Goal: Information Seeking & Learning: Check status

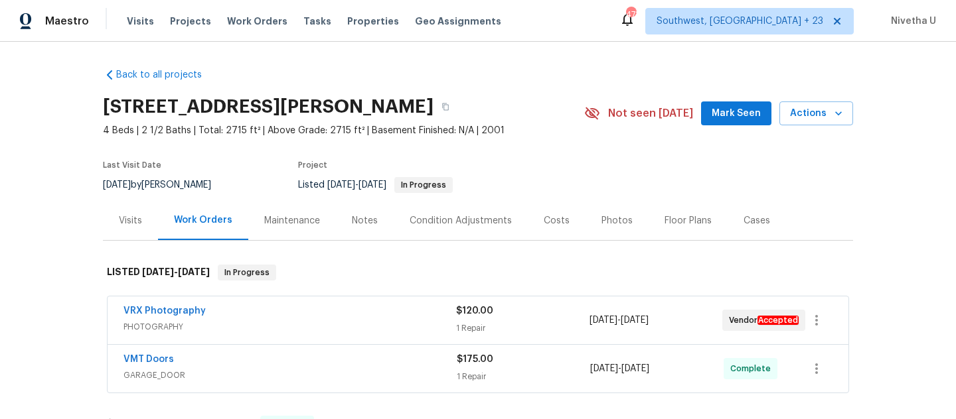
scroll to position [204, 0]
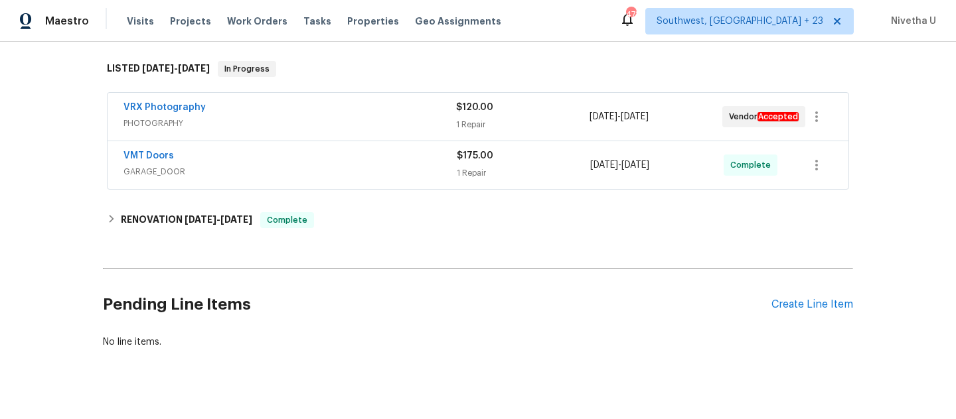
click at [238, 24] on span "Work Orders" at bounding box center [257, 21] width 60 height 13
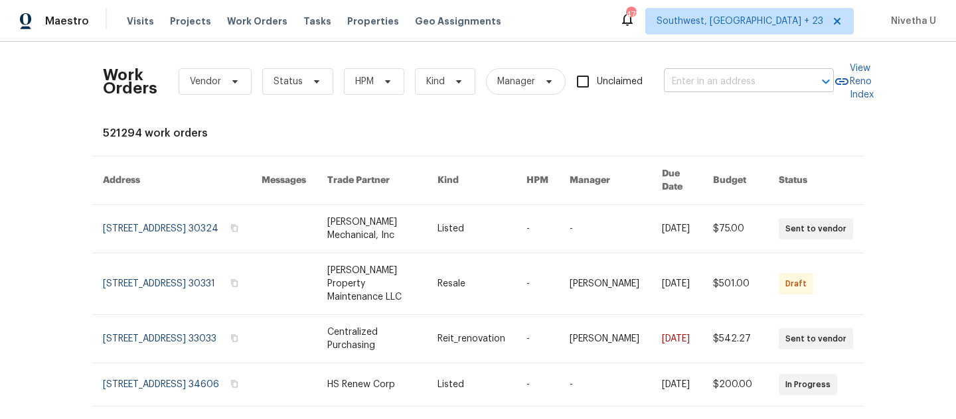
click at [664, 84] on input "text" at bounding box center [730, 82] width 133 height 21
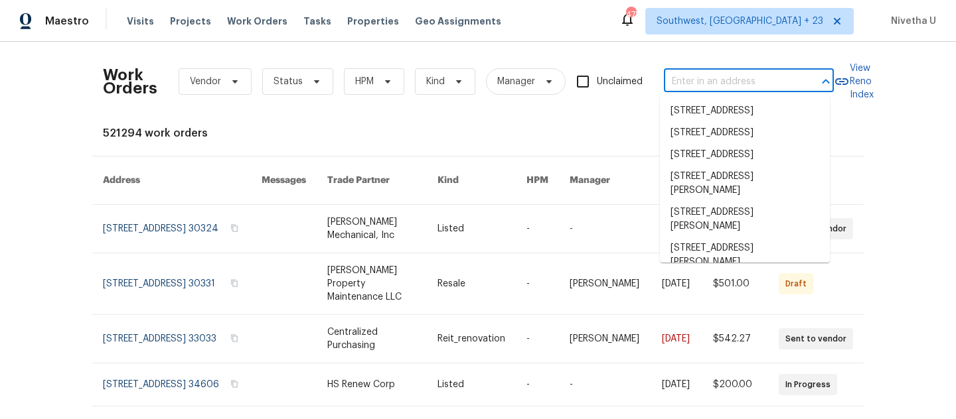
paste input "[STREET_ADDRESS]"
type input "[STREET_ADDRESS]"
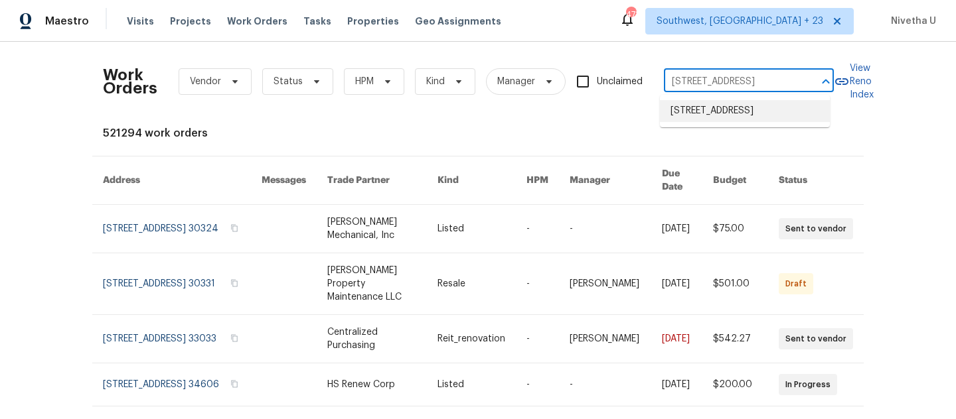
click at [707, 113] on li "[STREET_ADDRESS]" at bounding box center [745, 111] width 170 height 22
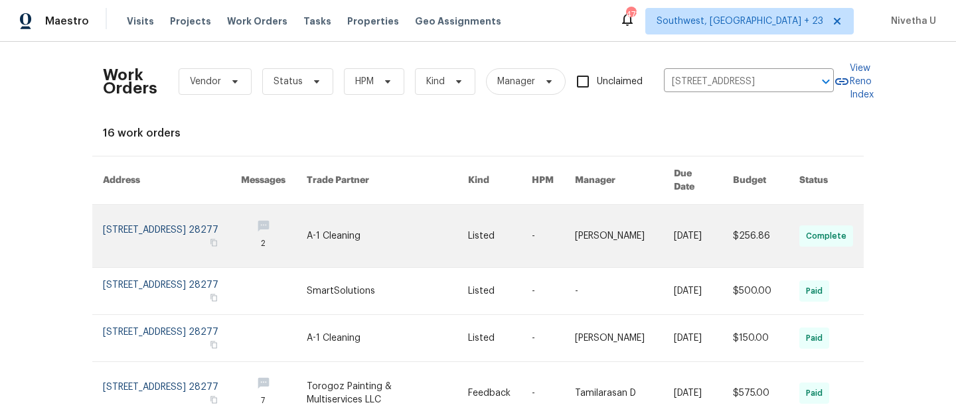
click at [118, 218] on link at bounding box center [172, 236] width 138 height 62
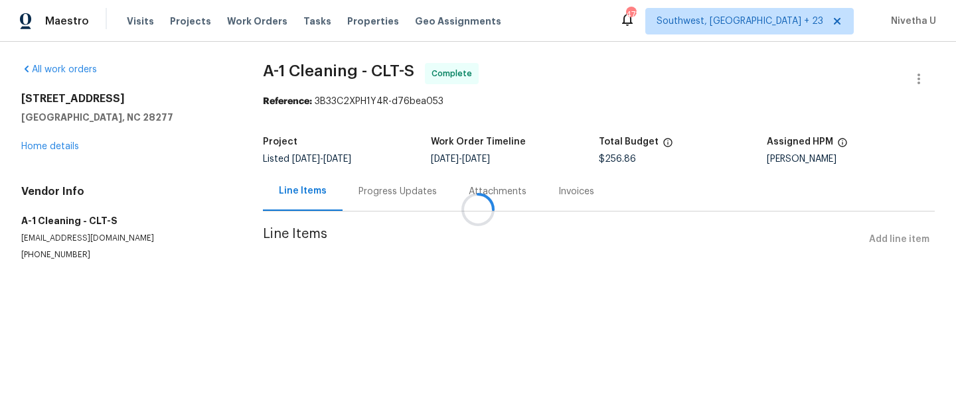
click at [41, 146] on div "[STREET_ADDRESS] Home details" at bounding box center [126, 122] width 210 height 61
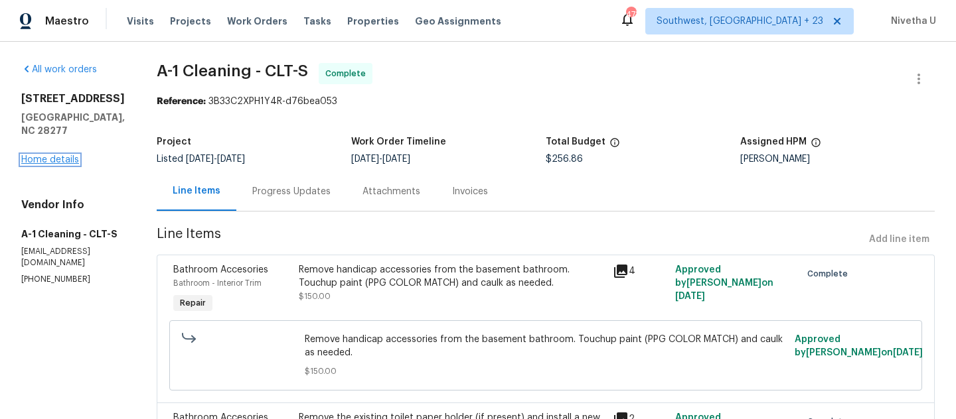
click at [41, 156] on link "Home details" at bounding box center [50, 159] width 58 height 9
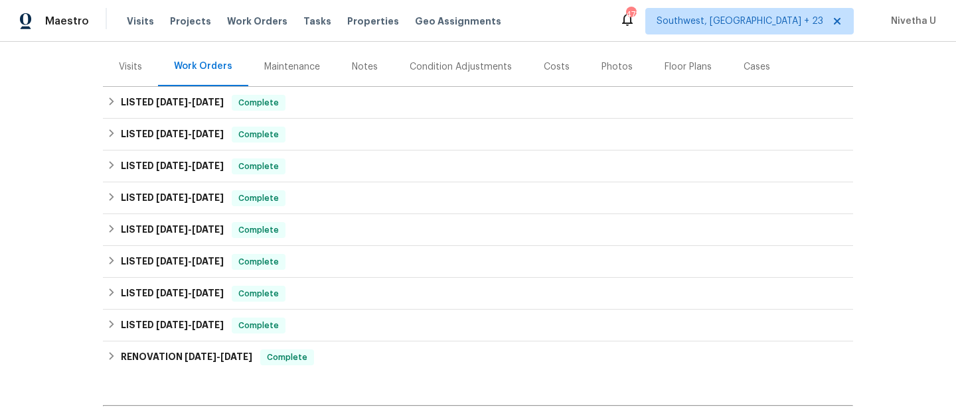
scroll to position [169, 0]
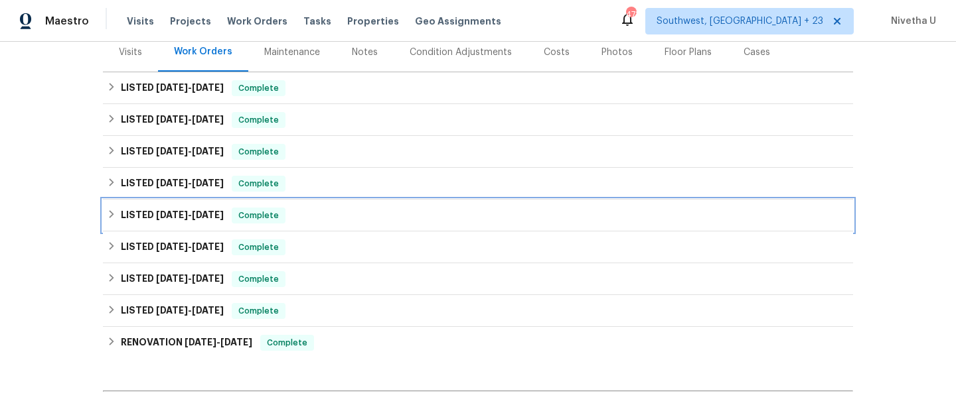
click at [272, 218] on span "Complete" at bounding box center [258, 215] width 51 height 13
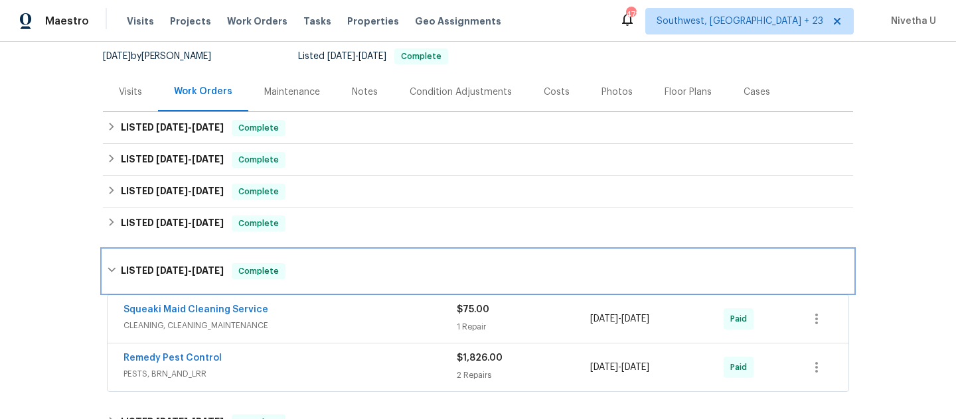
scroll to position [127, 0]
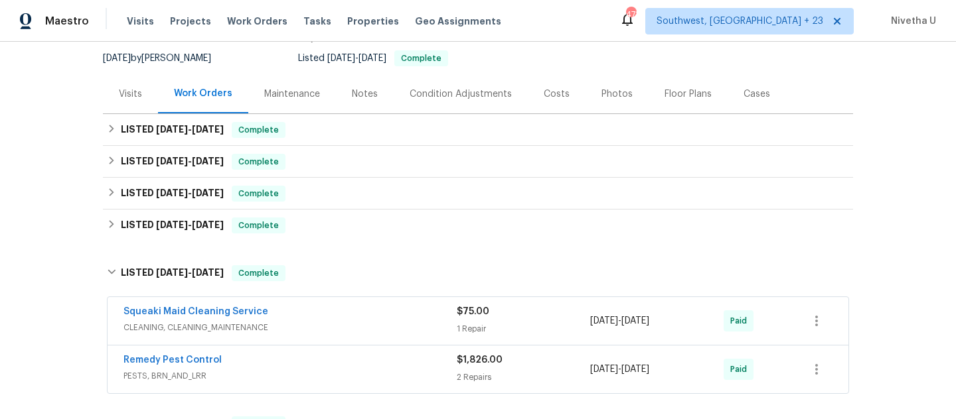
click at [291, 368] on div "Remedy Pest Control" at bounding box center [289, 362] width 333 height 16
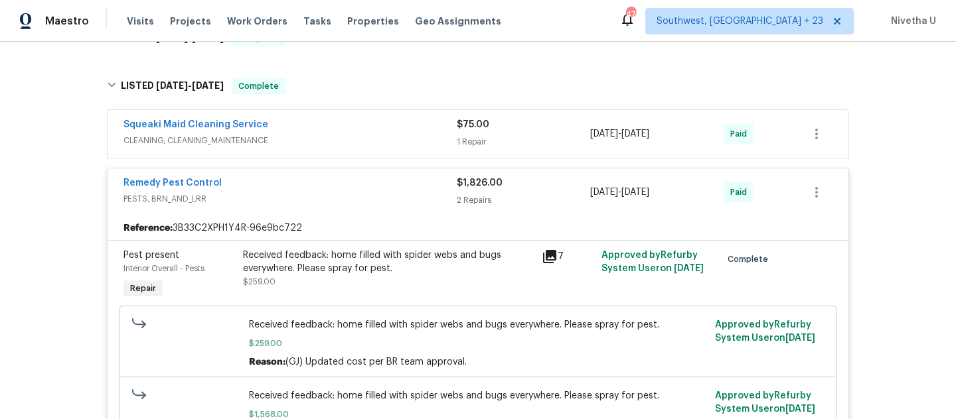
scroll to position [313, 0]
click at [291, 188] on div "Remedy Pest Control" at bounding box center [289, 185] width 333 height 16
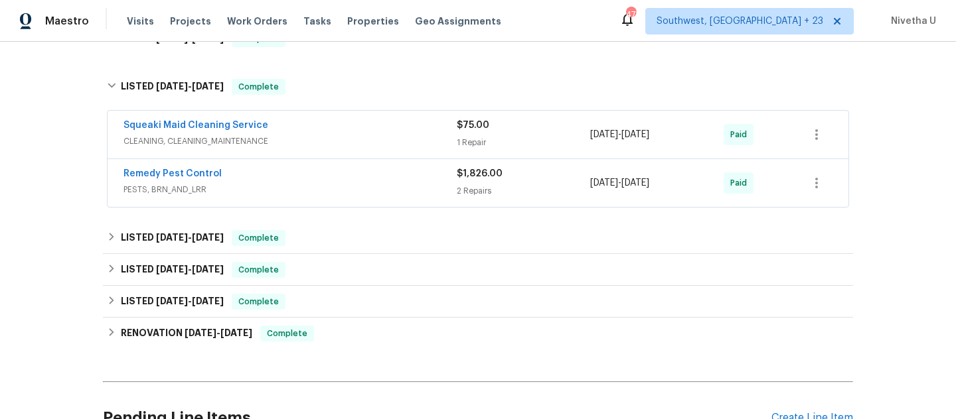
click at [293, 149] on div "Squeaki Maid Cleaning Service CLEANING, CLEANING_MAINTENANCE" at bounding box center [289, 135] width 333 height 32
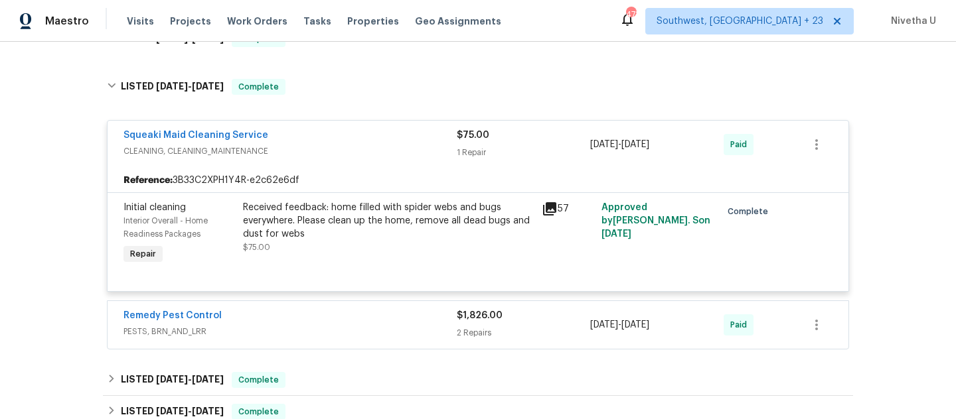
click at [325, 151] on span "CLEANING, CLEANING_MAINTENANCE" at bounding box center [289, 151] width 333 height 13
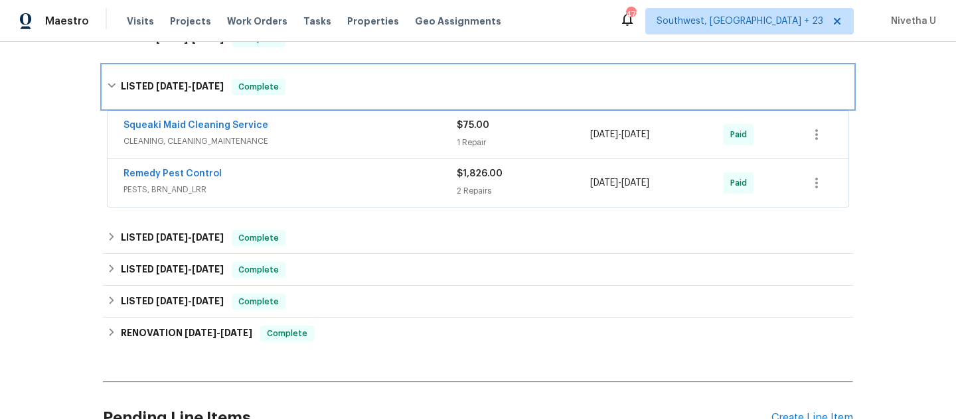
drag, startPoint x: 327, startPoint y: 96, endPoint x: 327, endPoint y: 139, distance: 42.5
click at [327, 105] on div "LISTED [DATE] - [DATE] Complete" at bounding box center [478, 87] width 750 height 42
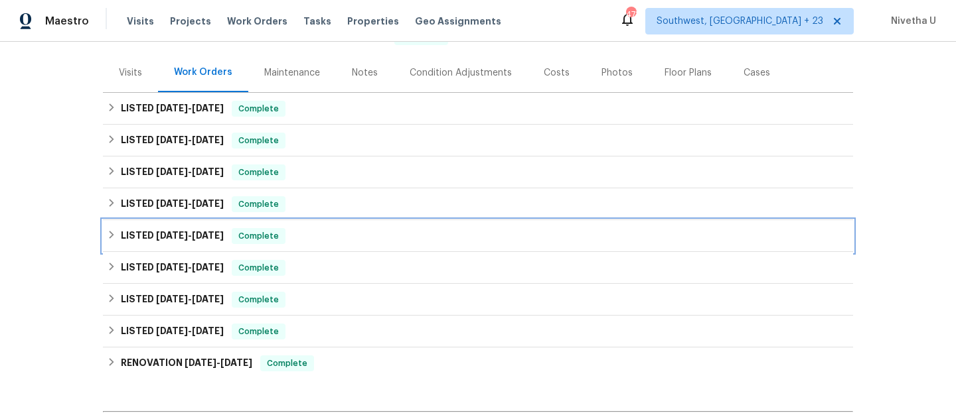
scroll to position [145, 0]
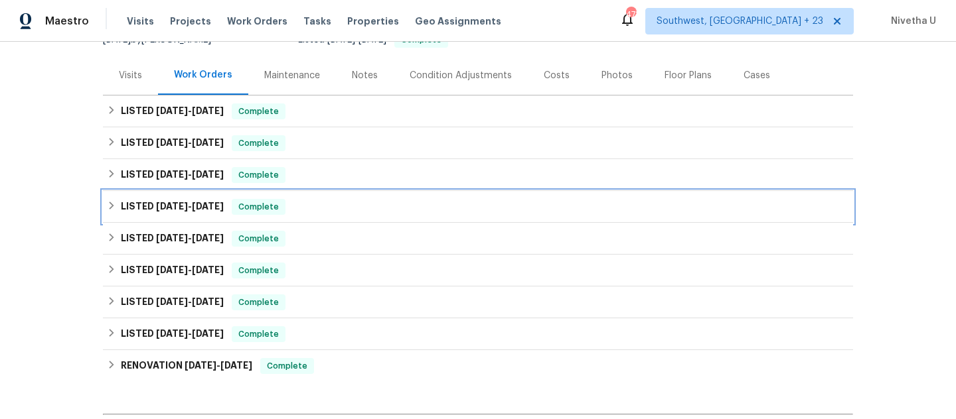
click at [321, 205] on div "LISTED [DATE] - [DATE] Complete" at bounding box center [478, 207] width 742 height 16
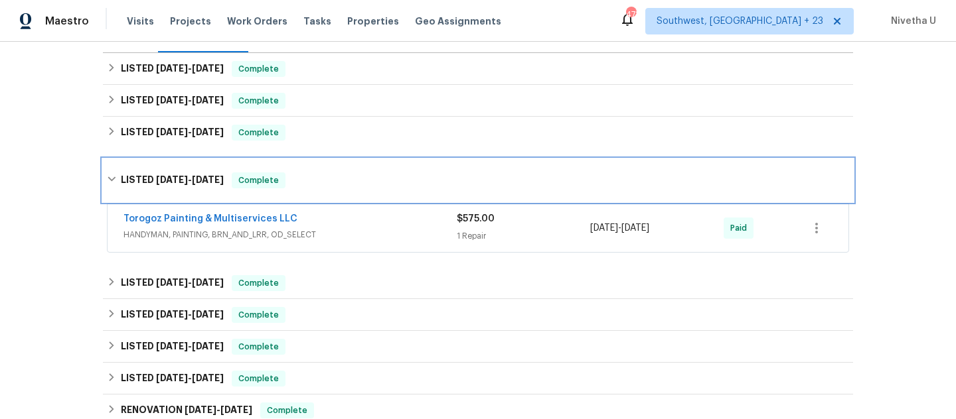
scroll to position [193, 0]
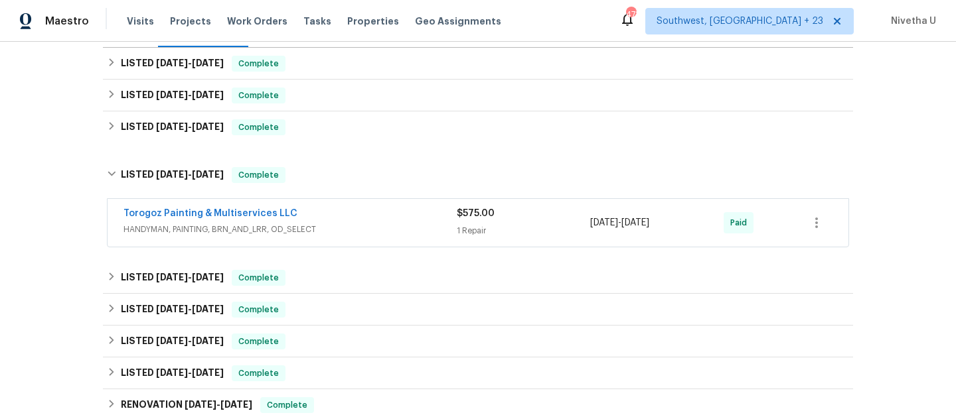
click at [336, 230] on span "HANDYMAN, PAINTING, BRN_AND_LRR, OD_SELECT" at bounding box center [289, 229] width 333 height 13
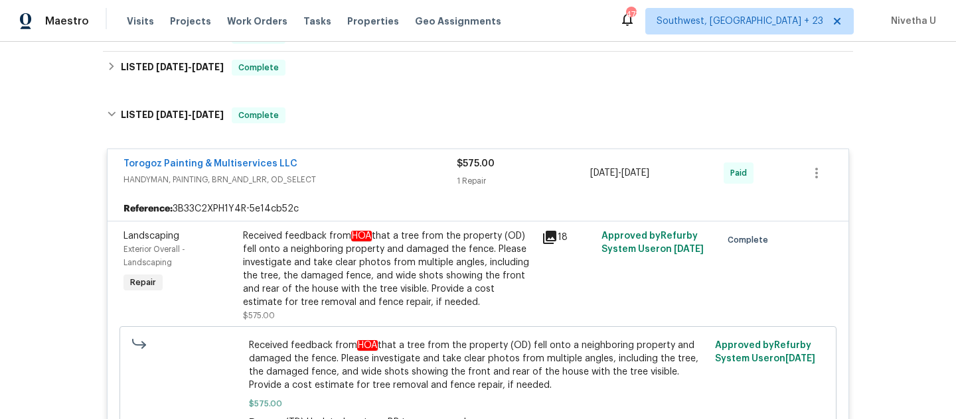
scroll to position [249, 0]
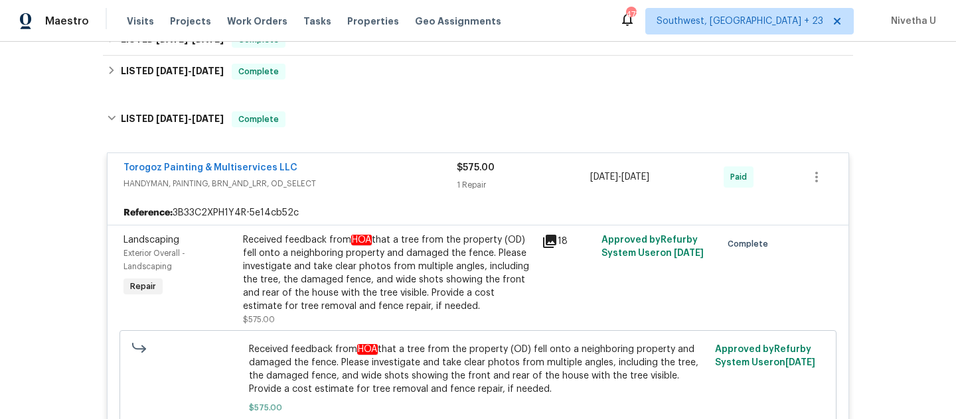
click at [333, 161] on div "Torogoz Painting & Multiservices LLC HANDYMAN, PAINTING, BRN_AND_LRR, OD_SELECT…" at bounding box center [478, 177] width 741 height 48
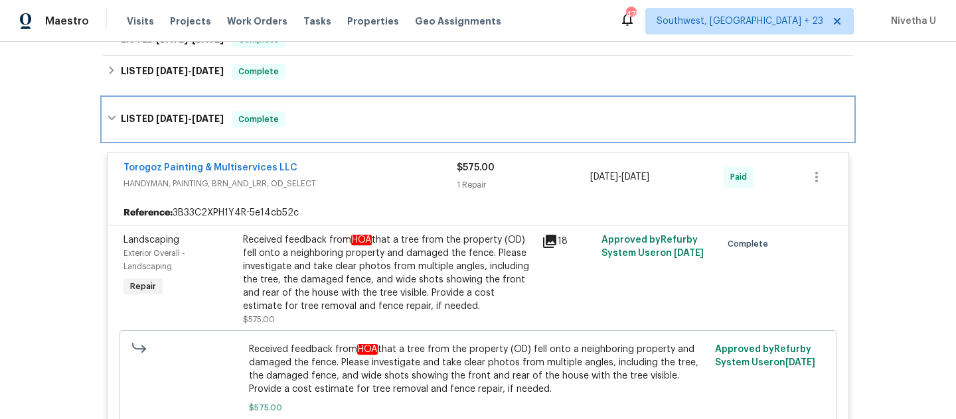
click at [320, 117] on div "LISTED [DATE] - [DATE] Complete" at bounding box center [478, 120] width 742 height 16
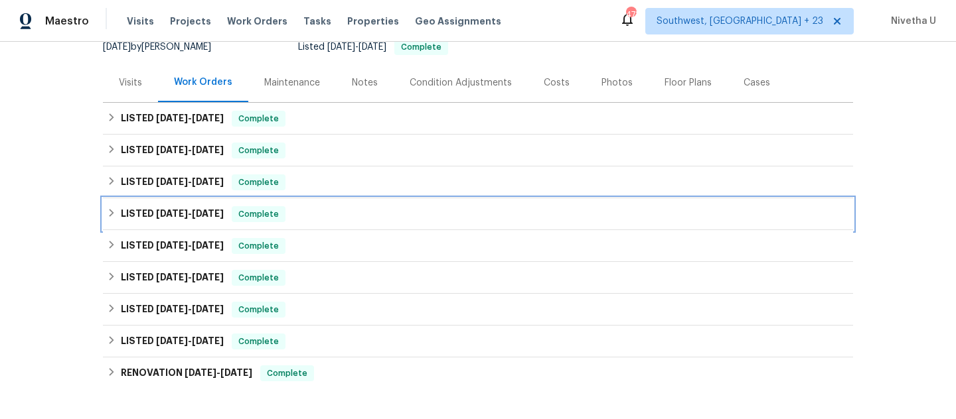
scroll to position [137, 0]
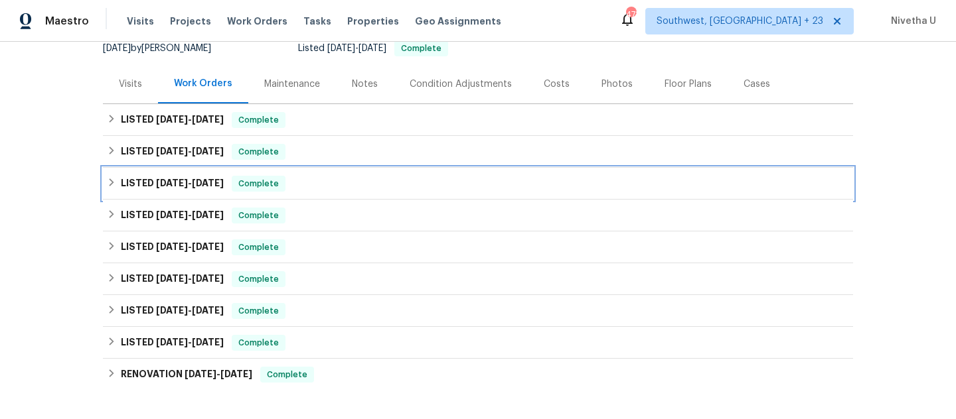
click at [321, 189] on div "LISTED [DATE] - [DATE] Complete" at bounding box center [478, 184] width 742 height 16
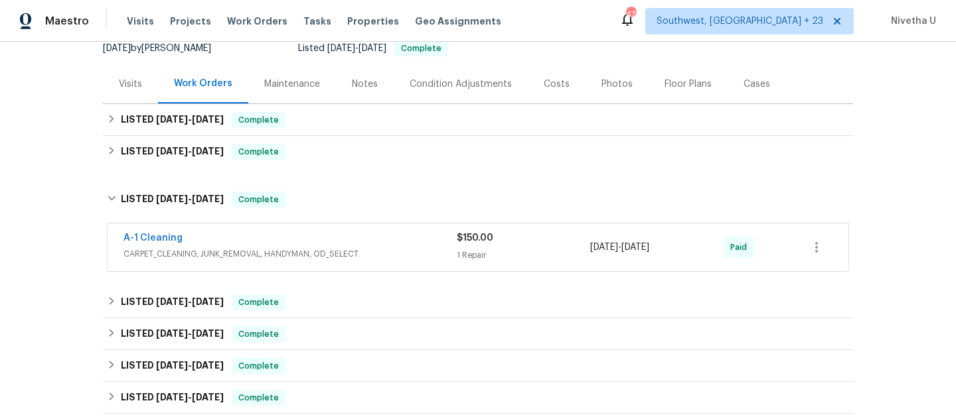
click at [390, 251] on span "CARPET_CLEANING, JUNK_REMOVAL, HANDYMAN, OD_SELECT" at bounding box center [289, 254] width 333 height 13
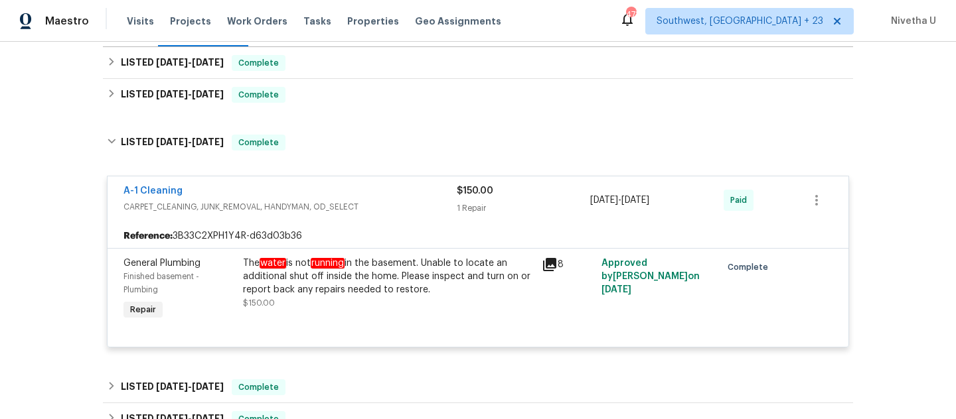
scroll to position [194, 0]
click at [361, 189] on div "A-1 Cleaning" at bounding box center [289, 192] width 333 height 16
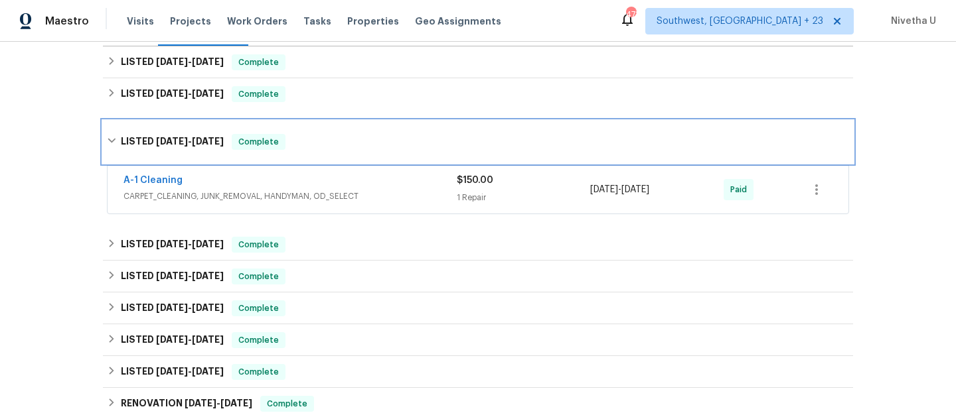
drag, startPoint x: 348, startPoint y: 149, endPoint x: 373, endPoint y: 297, distance: 150.8
click at [348, 159] on div "LISTED [DATE] - [DATE] Complete" at bounding box center [478, 142] width 750 height 42
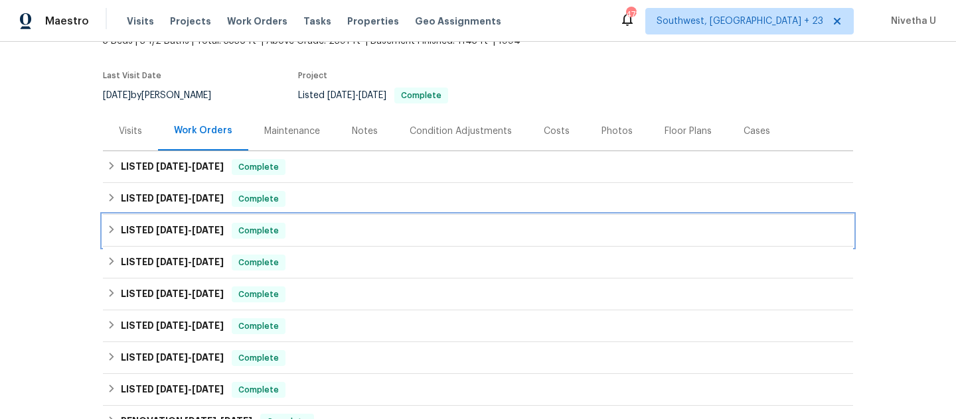
scroll to position [89, 0]
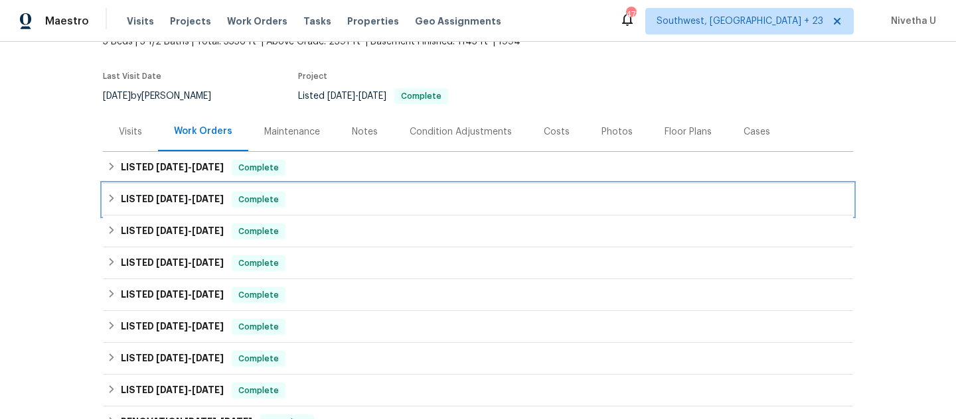
click at [341, 205] on div "LISTED [DATE] - [DATE] Complete" at bounding box center [478, 200] width 742 height 16
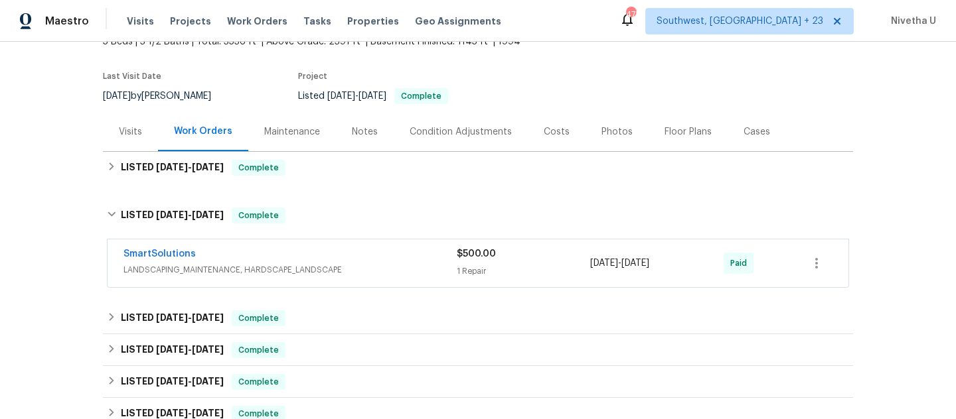
click at [365, 264] on span "LANDSCAPING_MAINTENANCE, HARDSCAPE_LANDSCAPE" at bounding box center [289, 269] width 333 height 13
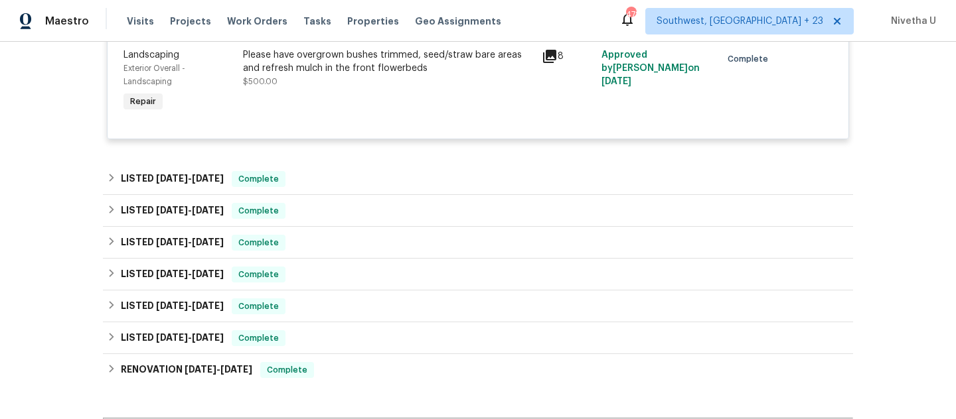
scroll to position [372, 0]
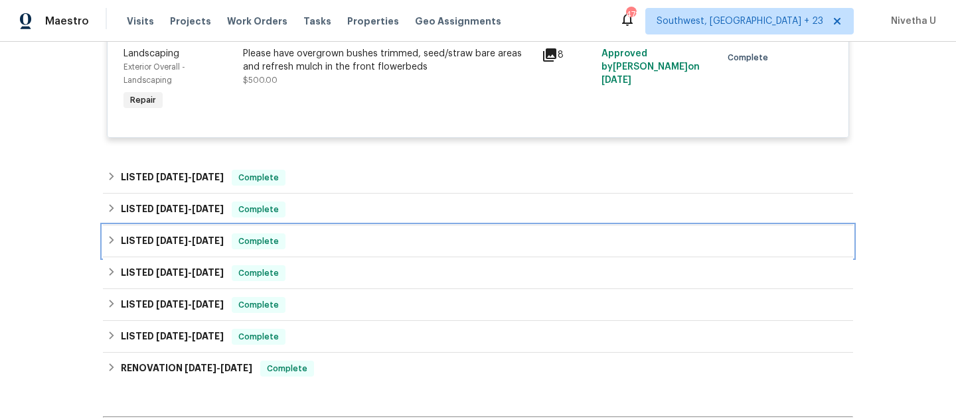
click at [348, 244] on div "LISTED [DATE] - [DATE] Complete" at bounding box center [478, 242] width 742 height 16
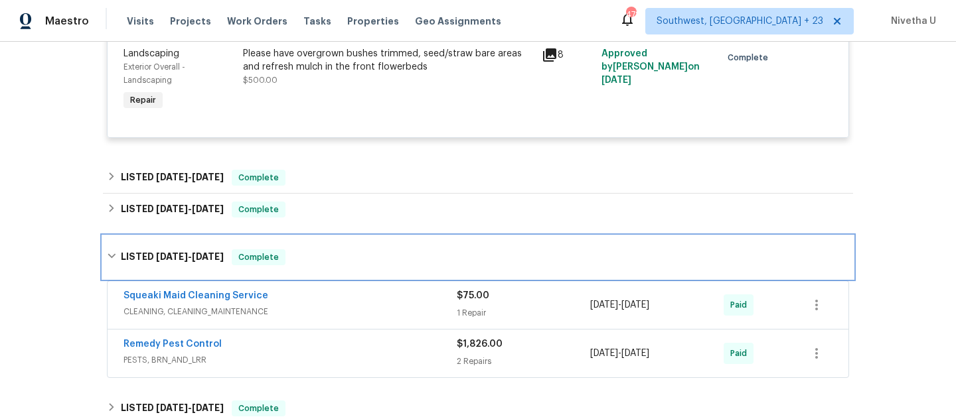
click at [346, 255] on div "LISTED [DATE] - [DATE] Complete" at bounding box center [478, 258] width 742 height 16
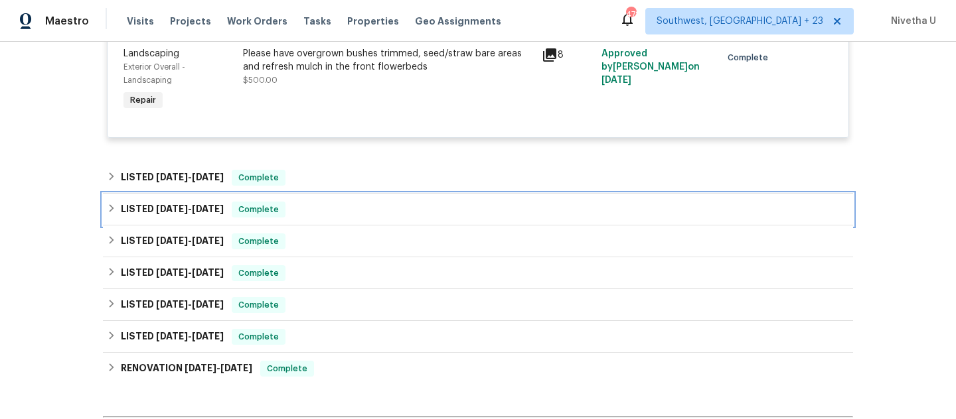
click at [335, 216] on div "LISTED [DATE] - [DATE] Complete" at bounding box center [478, 210] width 742 height 16
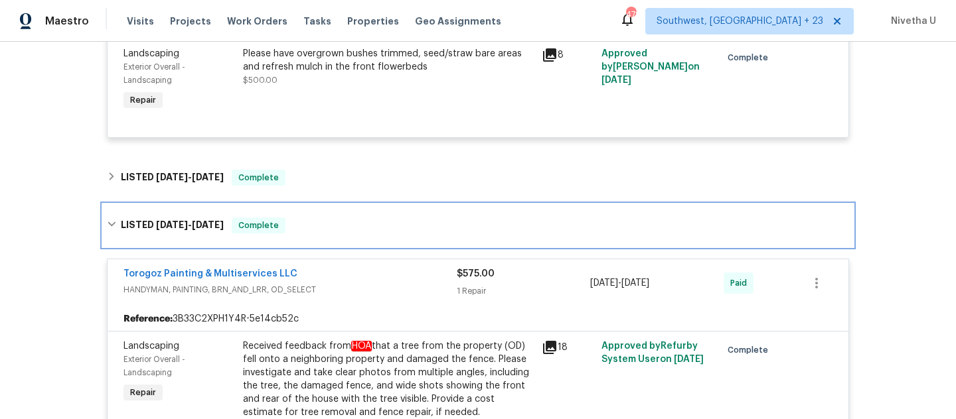
click at [335, 216] on div "LISTED [DATE] - [DATE] Complete" at bounding box center [478, 225] width 750 height 42
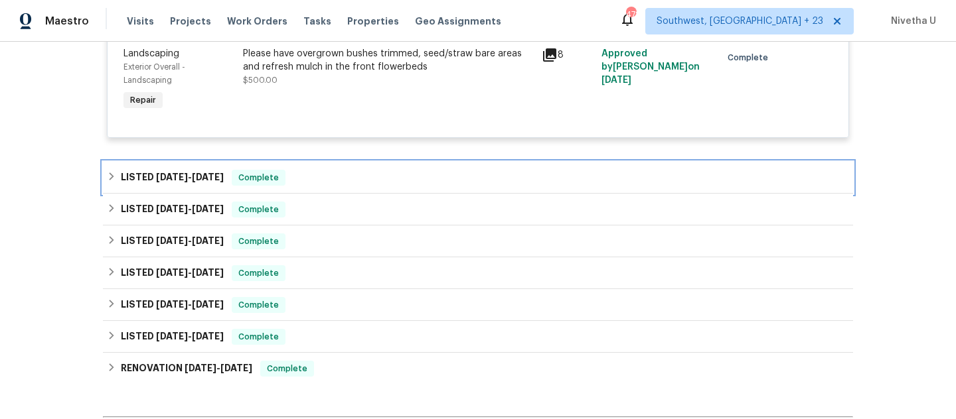
click at [322, 181] on div "LISTED [DATE] - [DATE] Complete" at bounding box center [478, 178] width 742 height 16
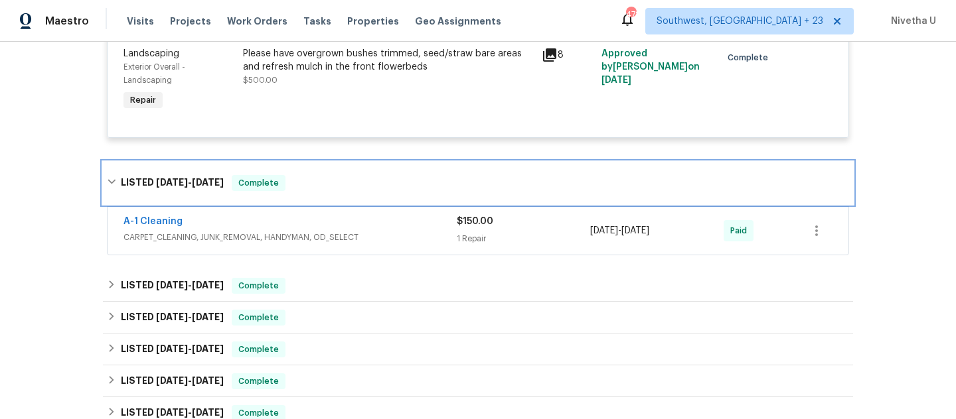
click at [322, 181] on div "LISTED [DATE] - [DATE] Complete" at bounding box center [478, 183] width 742 height 16
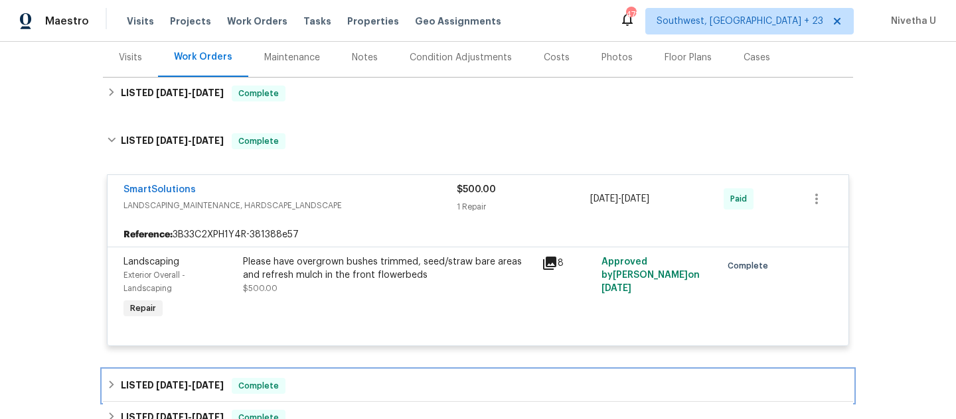
scroll to position [161, 0]
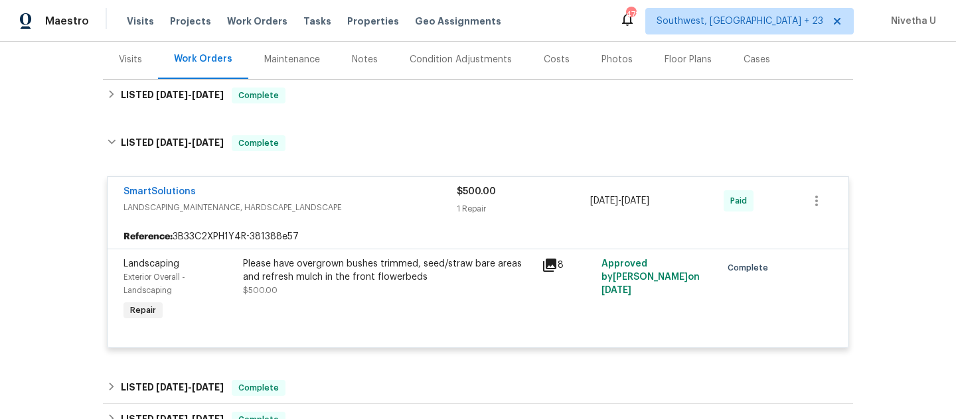
click at [319, 195] on div "SmartSolutions" at bounding box center [289, 193] width 333 height 16
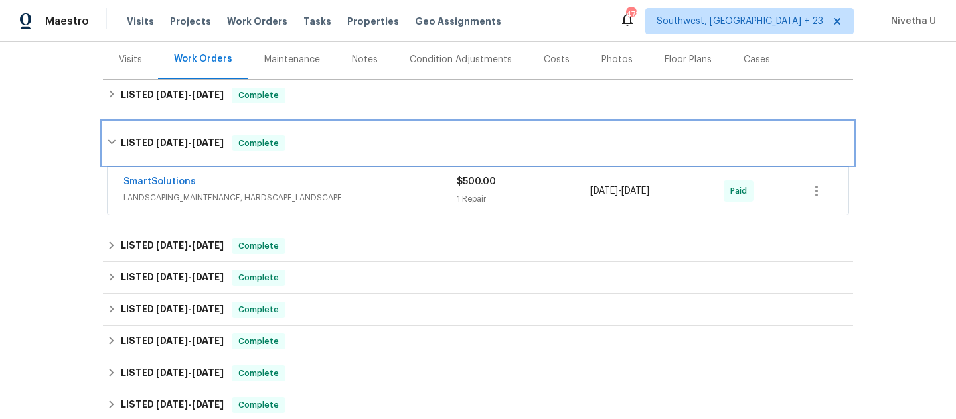
click at [314, 155] on div "LISTED [DATE] - [DATE] Complete" at bounding box center [478, 143] width 750 height 42
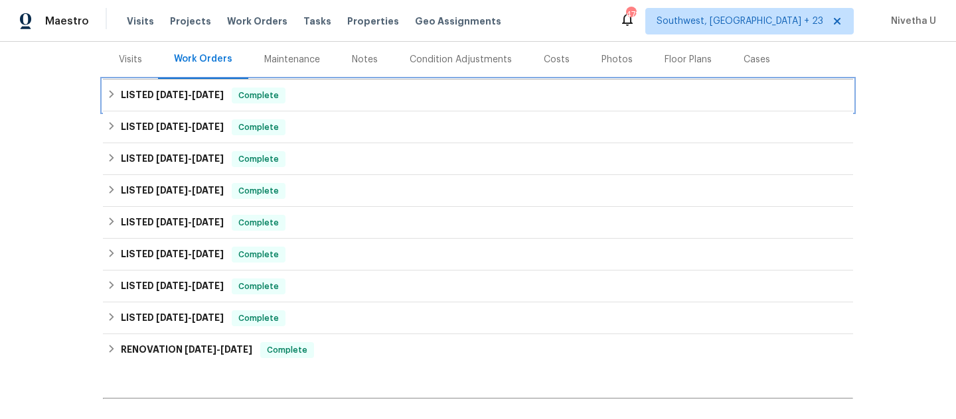
click at [311, 97] on div "LISTED [DATE] - [DATE] Complete" at bounding box center [478, 96] width 742 height 16
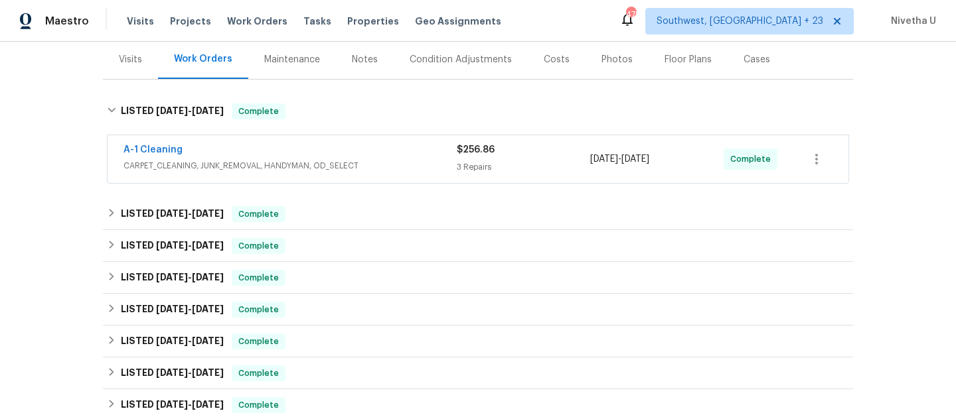
click at [398, 167] on span "CARPET_CLEANING, JUNK_REMOVAL, HANDYMAN, OD_SELECT" at bounding box center [289, 165] width 333 height 13
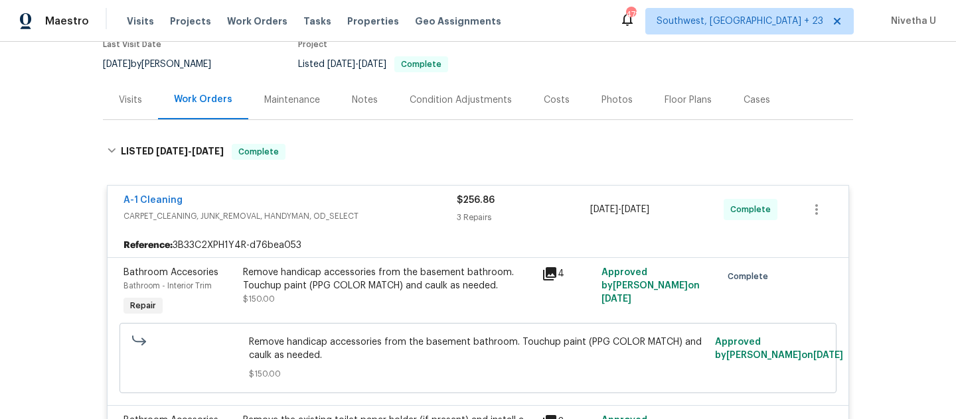
scroll to position [119, 0]
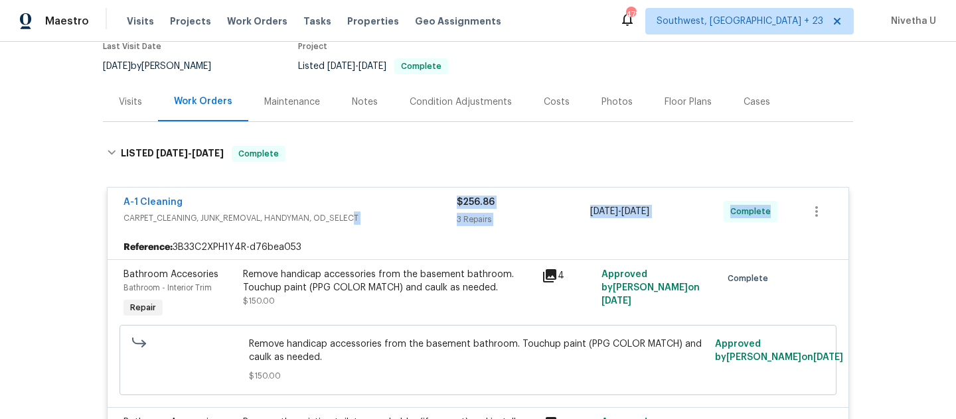
drag, startPoint x: 346, startPoint y: 220, endPoint x: 445, endPoint y: 237, distance: 100.4
click at [396, 206] on div "A-1 Cleaning" at bounding box center [289, 204] width 333 height 16
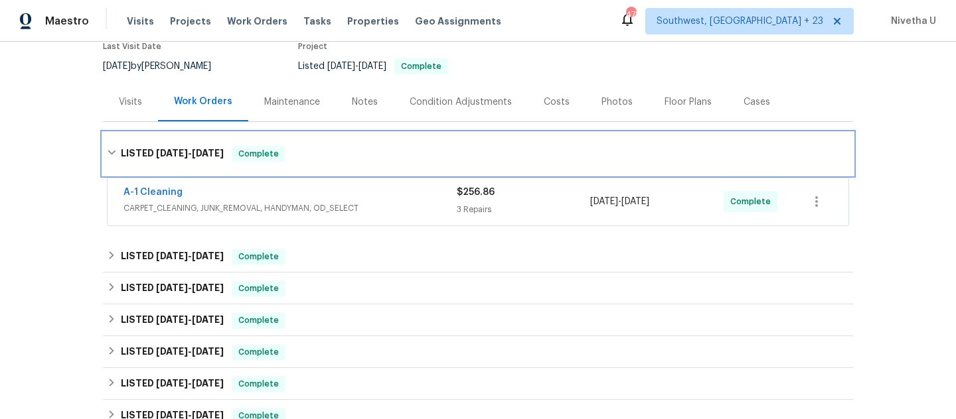
click at [333, 157] on div "LISTED [DATE] - [DATE] Complete" at bounding box center [478, 154] width 742 height 16
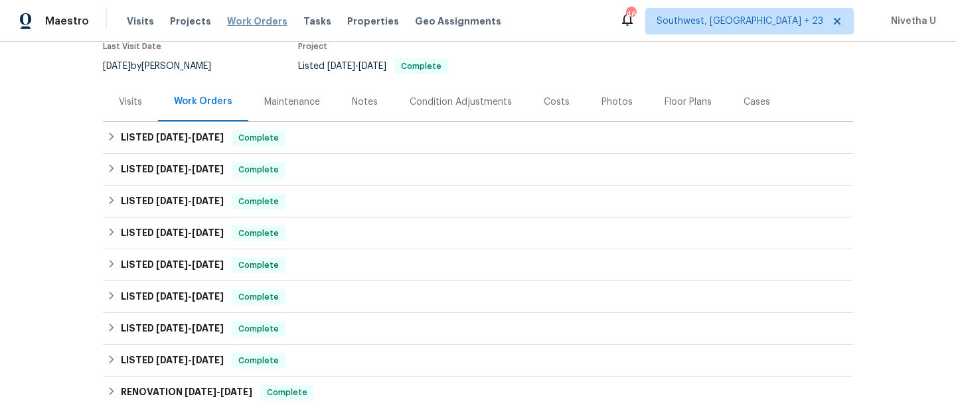
click at [240, 15] on span "Work Orders" at bounding box center [257, 21] width 60 height 13
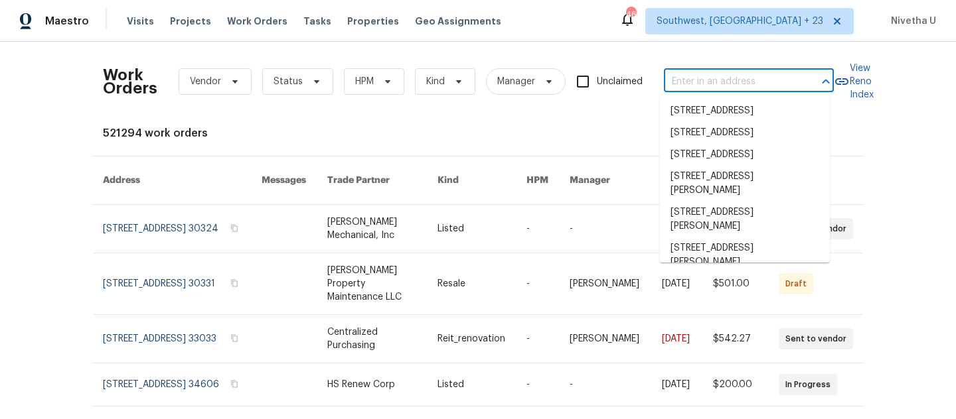
click at [699, 80] on input "text" at bounding box center [730, 82] width 133 height 21
paste input "[STREET_ADDRESS]"
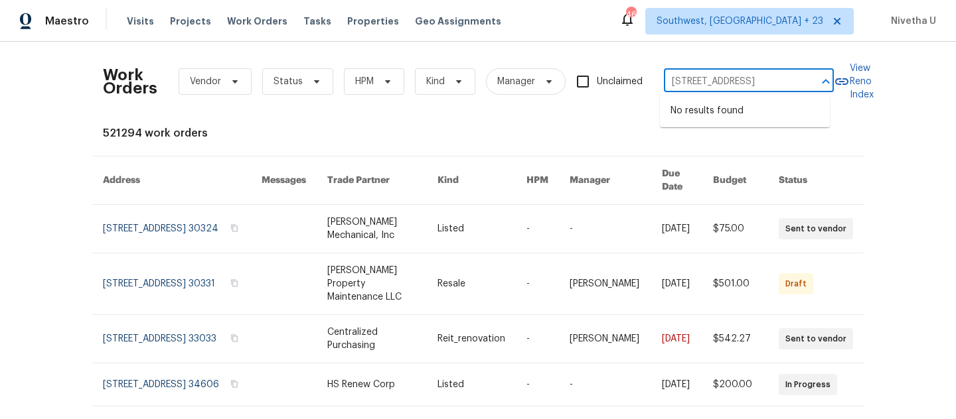
type input "[STREET_ADDRESS]"
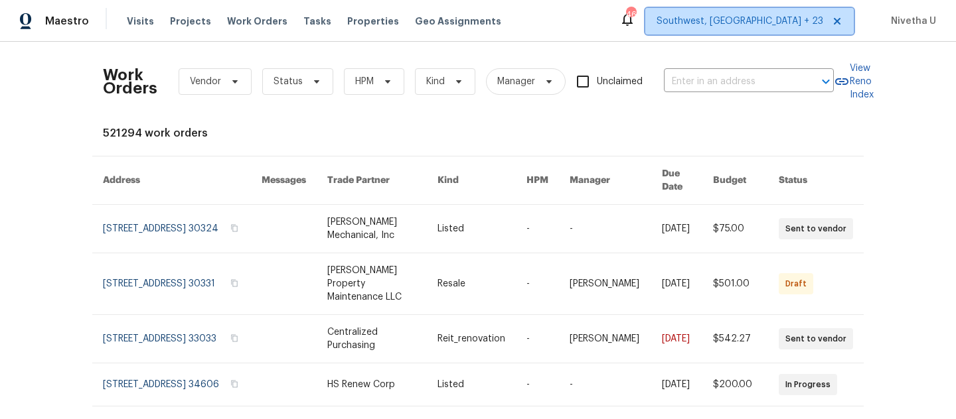
scroll to position [0, 0]
click at [777, 16] on span "Southwest, [GEOGRAPHIC_DATA] + 23" at bounding box center [739, 21] width 167 height 13
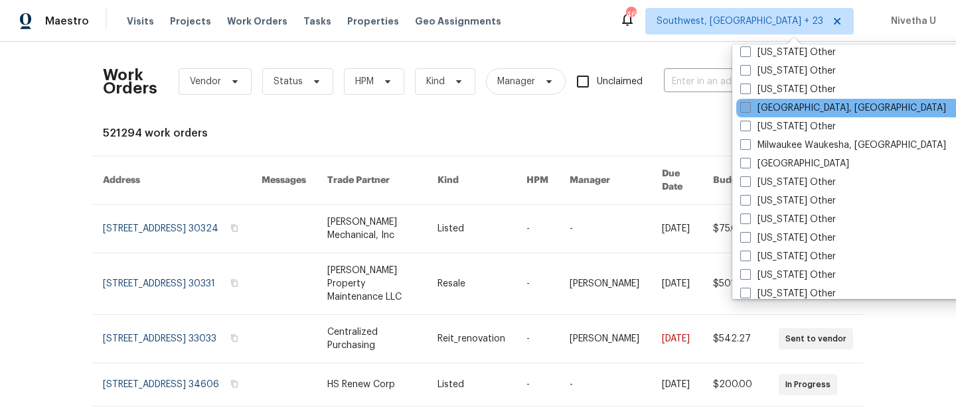
scroll to position [1162, 0]
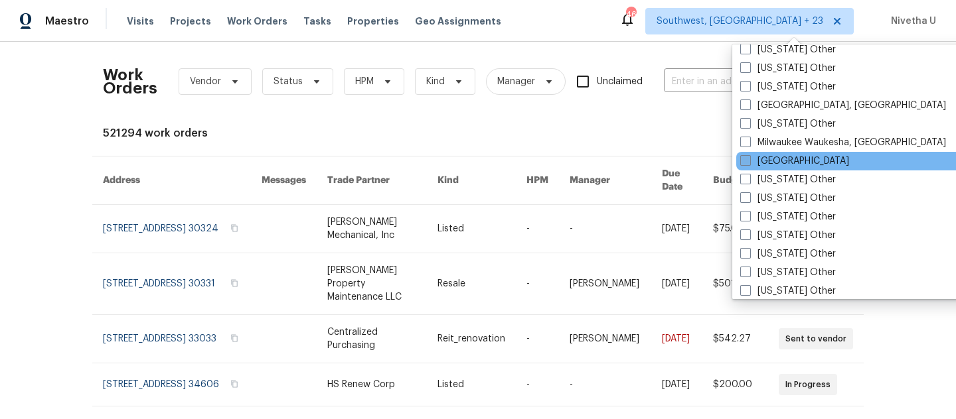
click at [770, 165] on label "[GEOGRAPHIC_DATA]" at bounding box center [794, 161] width 109 height 13
click at [749, 163] on input "[GEOGRAPHIC_DATA]" at bounding box center [744, 159] width 9 height 9
checkbox input "true"
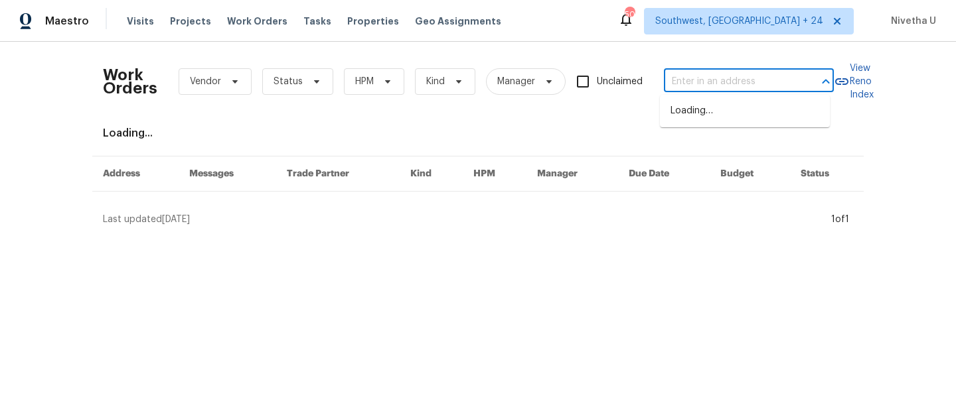
click at [700, 88] on input "text" at bounding box center [730, 82] width 133 height 21
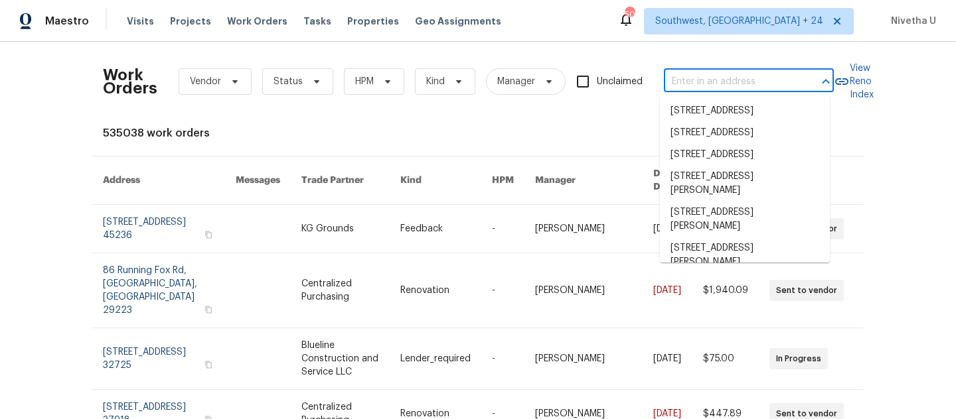
paste input "[STREET_ADDRESS]"
type input "[STREET_ADDRESS]"
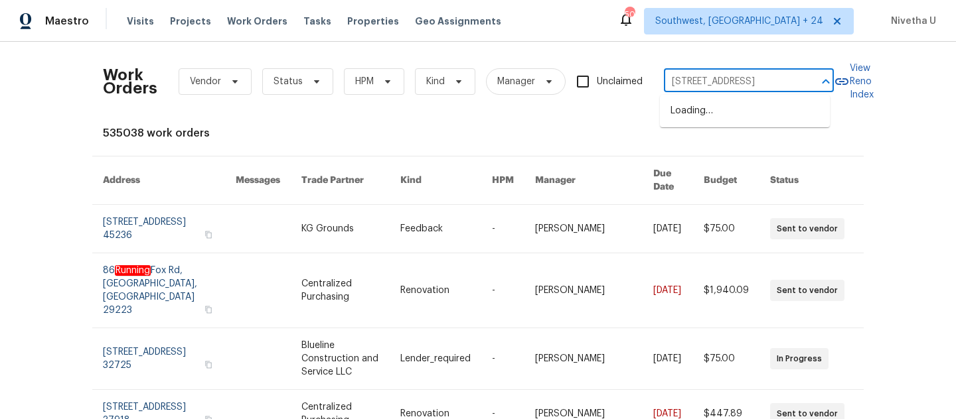
scroll to position [0, 44]
click at [708, 122] on li "[STREET_ADDRESS]" at bounding box center [745, 111] width 170 height 22
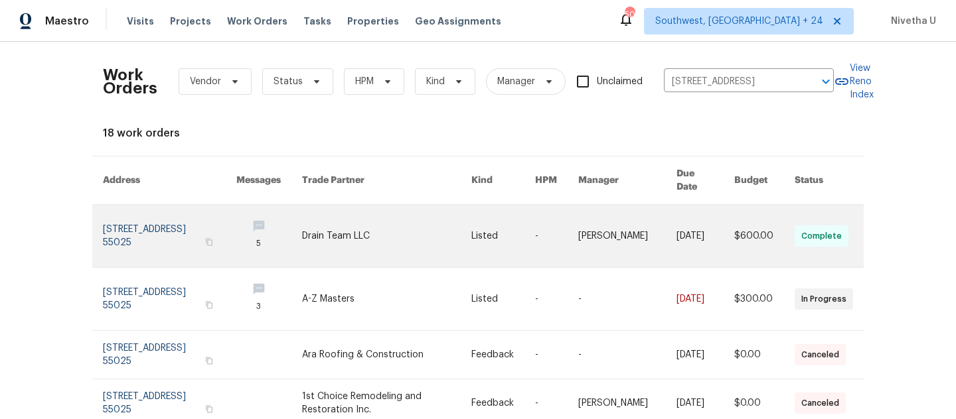
click at [144, 219] on link at bounding box center [169, 236] width 133 height 62
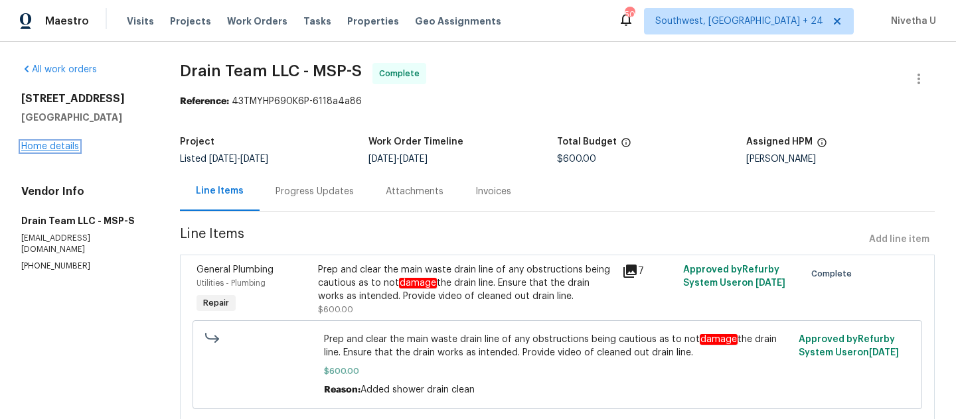
click at [52, 150] on link "Home details" at bounding box center [50, 146] width 58 height 9
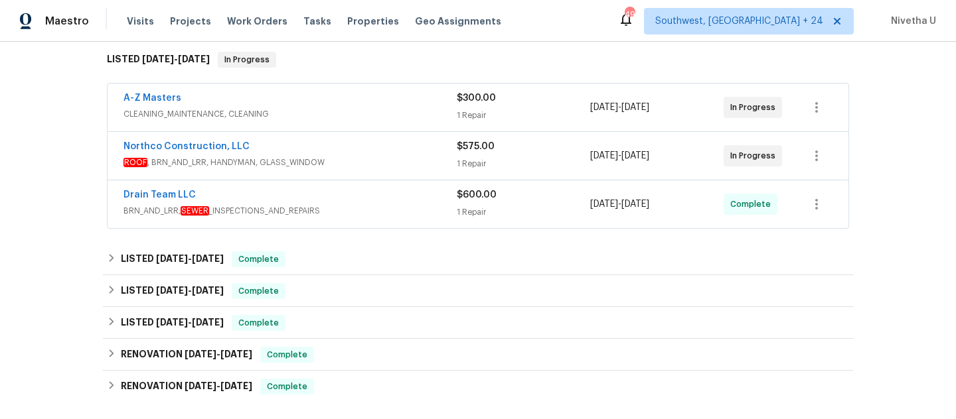
scroll to position [358, 0]
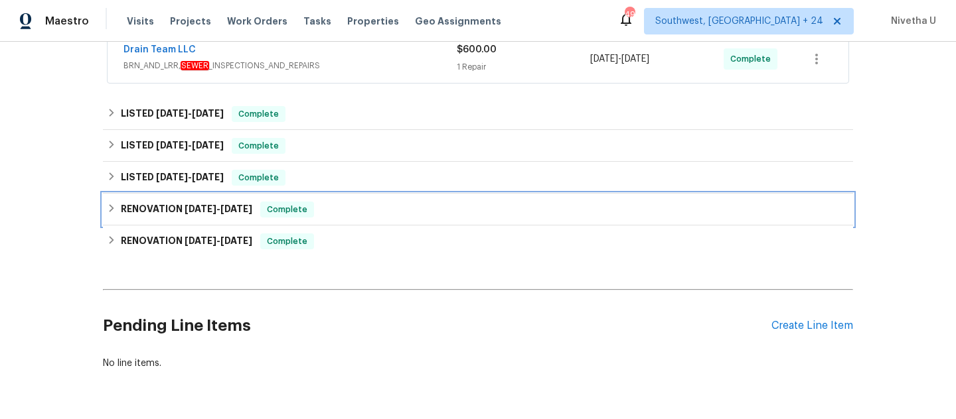
click at [244, 212] on span "[DATE]" at bounding box center [236, 208] width 32 height 9
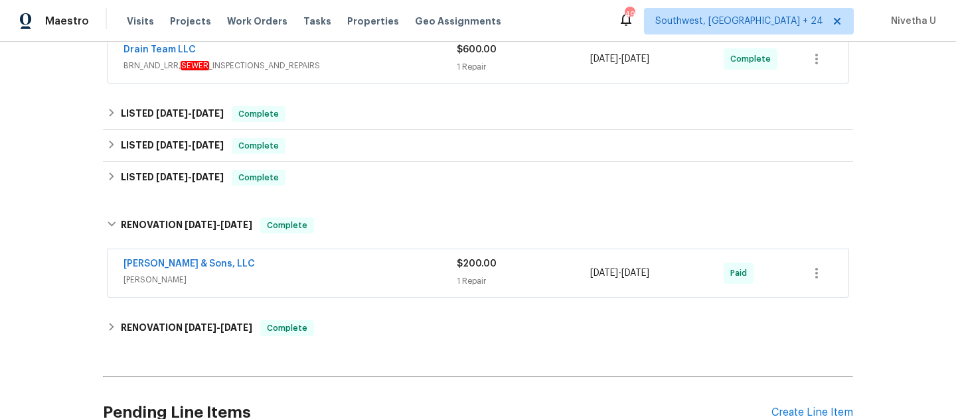
click at [348, 269] on div "[PERSON_NAME] & Sons, LLC" at bounding box center [289, 266] width 333 height 16
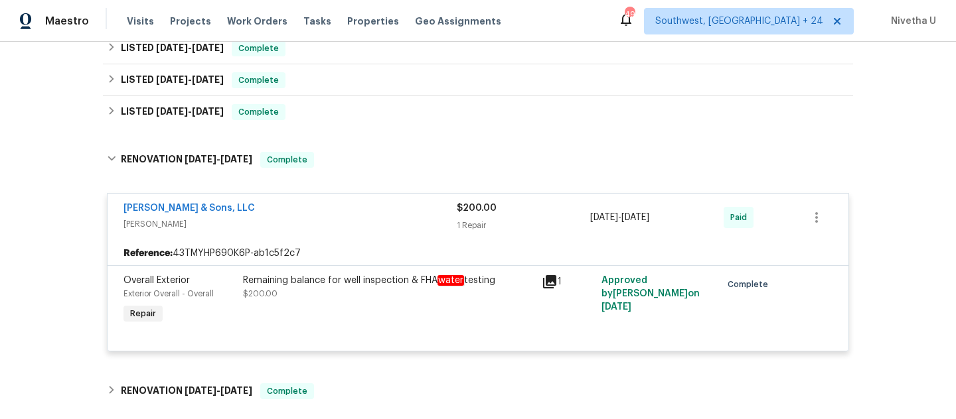
scroll to position [408, 0]
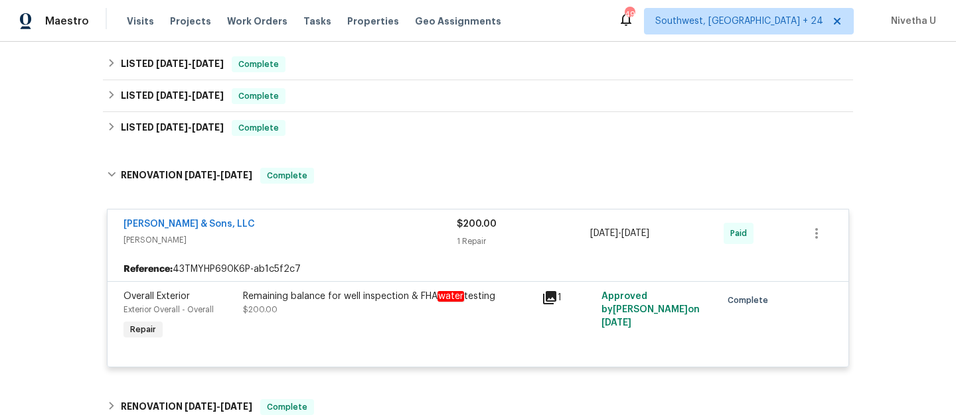
click at [366, 232] on div "[PERSON_NAME] & Sons, LLC" at bounding box center [289, 226] width 333 height 16
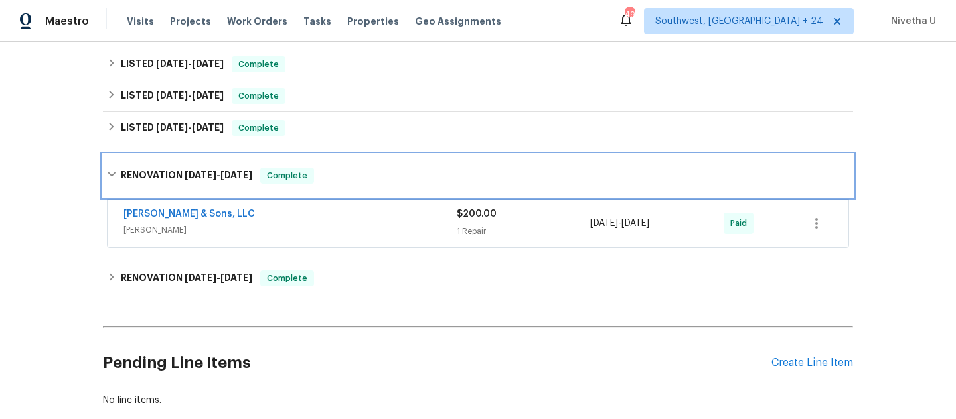
click at [354, 187] on div "RENOVATION [DATE] - [DATE] Complete" at bounding box center [478, 176] width 750 height 42
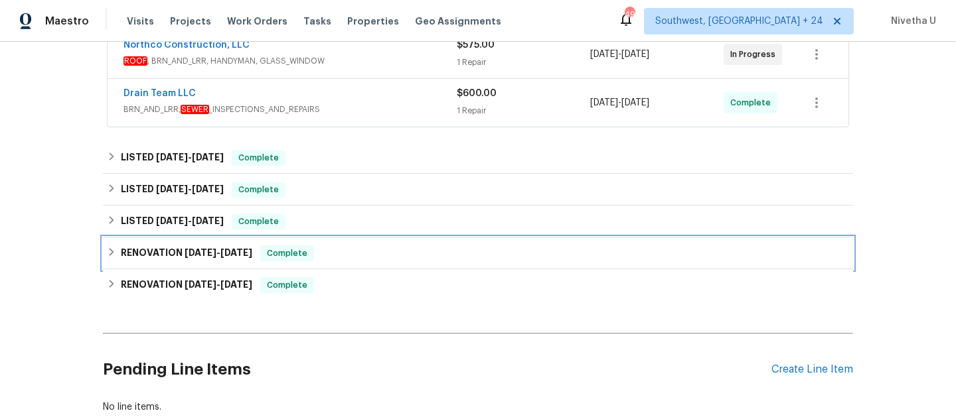
scroll to position [312, 0]
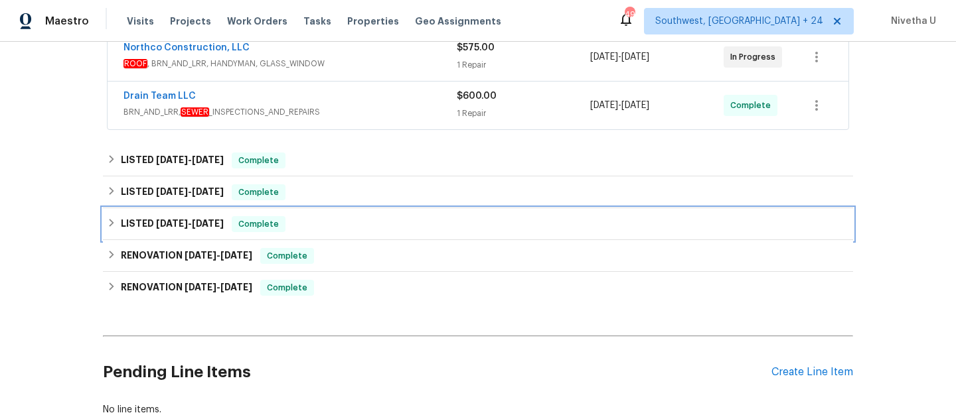
click at [337, 234] on div "LISTED [DATE] - [DATE] Complete" at bounding box center [478, 224] width 750 height 32
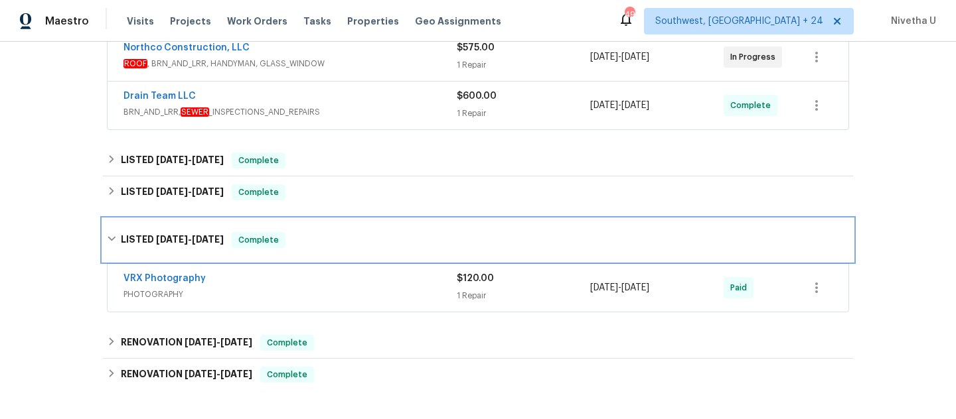
click at [350, 226] on div "LISTED [DATE] - [DATE] Complete" at bounding box center [478, 240] width 750 height 42
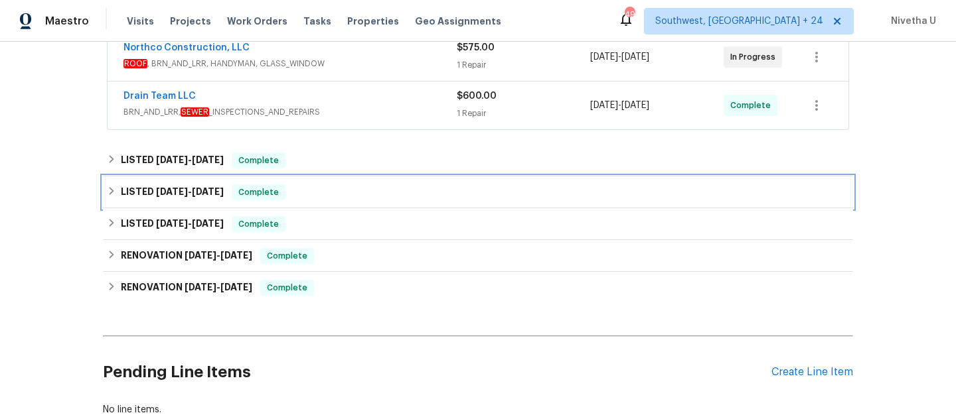
click at [331, 198] on div "LISTED [DATE] - [DATE] Complete" at bounding box center [478, 193] width 742 height 16
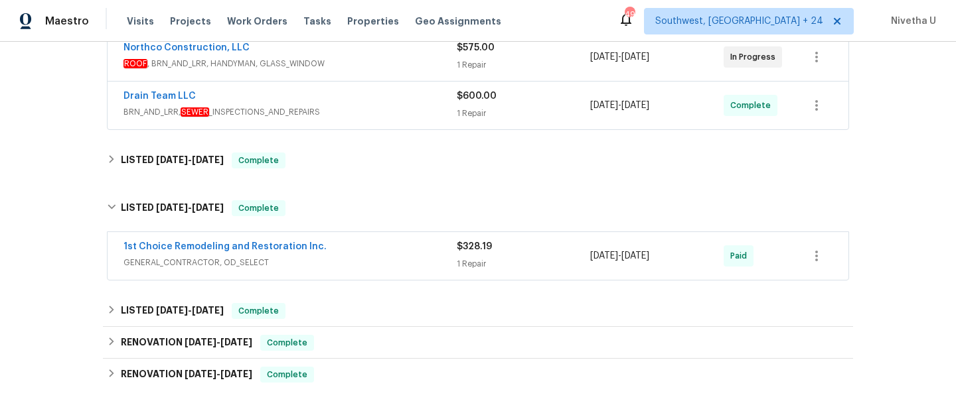
click at [362, 257] on span "GENERAL_CONTRACTOR, OD_SELECT" at bounding box center [289, 262] width 333 height 13
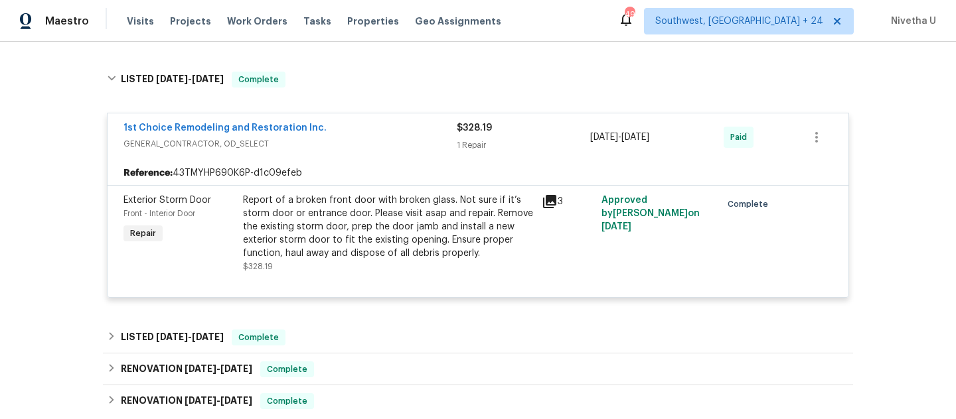
scroll to position [439, 0]
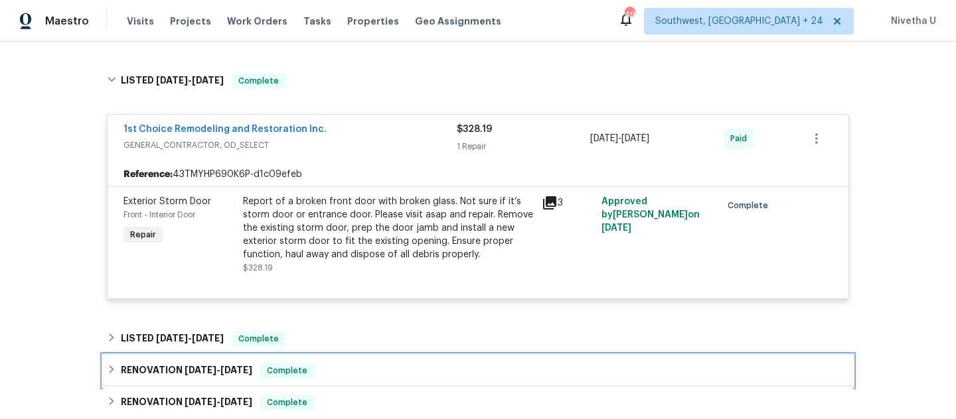
click at [309, 385] on div "RENOVATION [DATE] - [DATE] Complete" at bounding box center [478, 371] width 750 height 32
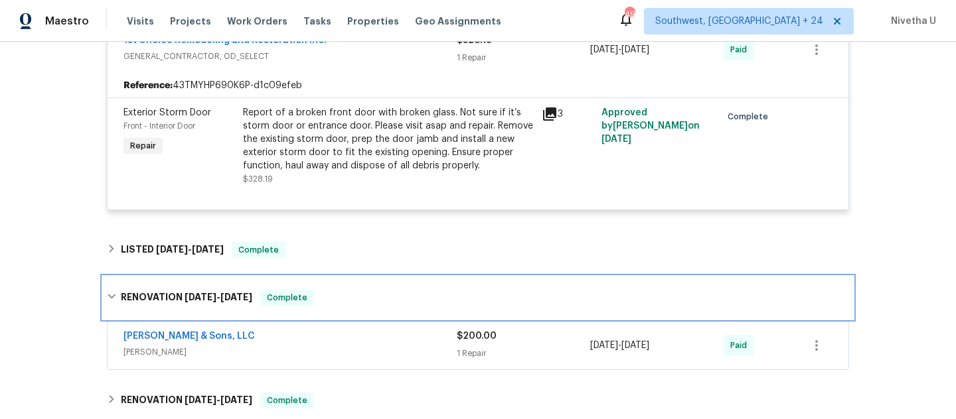
scroll to position [525, 0]
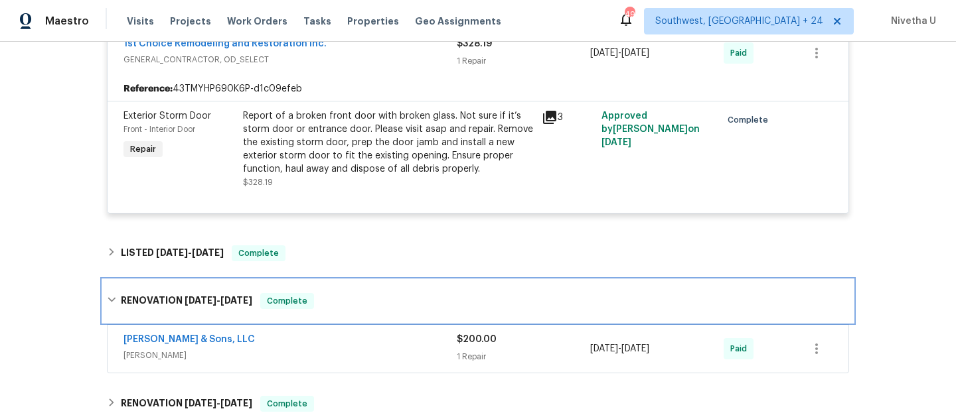
click at [308, 301] on span "Complete" at bounding box center [287, 301] width 51 height 13
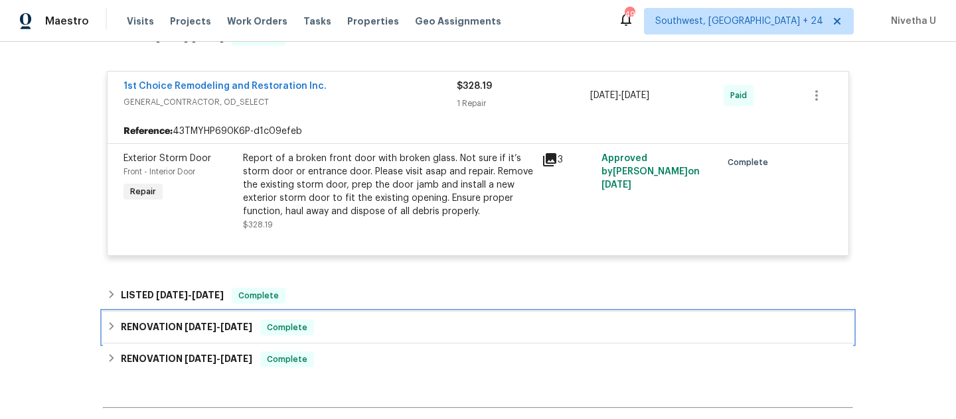
scroll to position [486, 0]
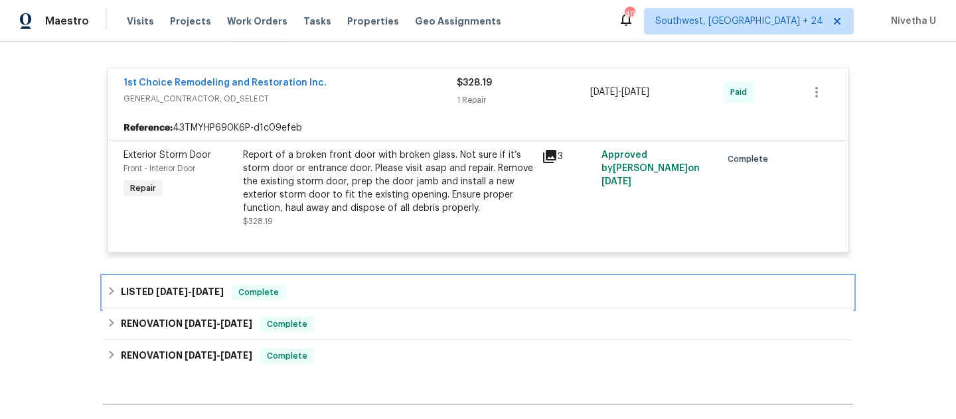
click at [306, 297] on div "LISTED [DATE] - [DATE] Complete" at bounding box center [478, 293] width 742 height 16
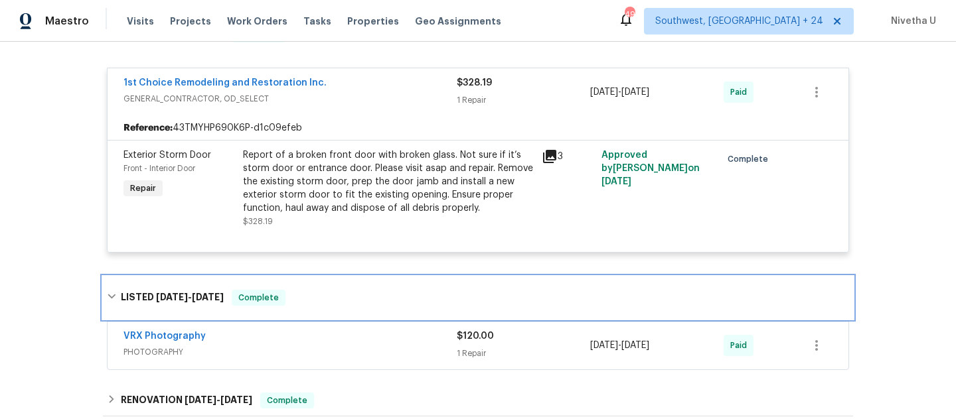
click at [306, 297] on div "LISTED [DATE] - [DATE] Complete" at bounding box center [478, 298] width 742 height 16
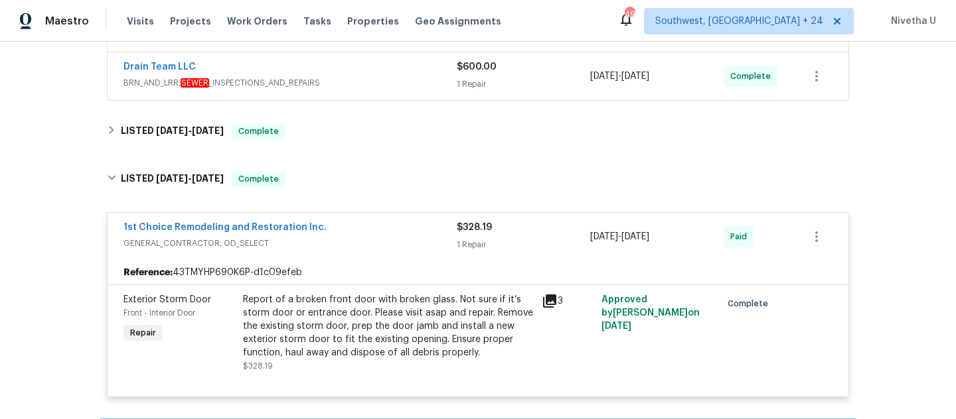
scroll to position [340, 0]
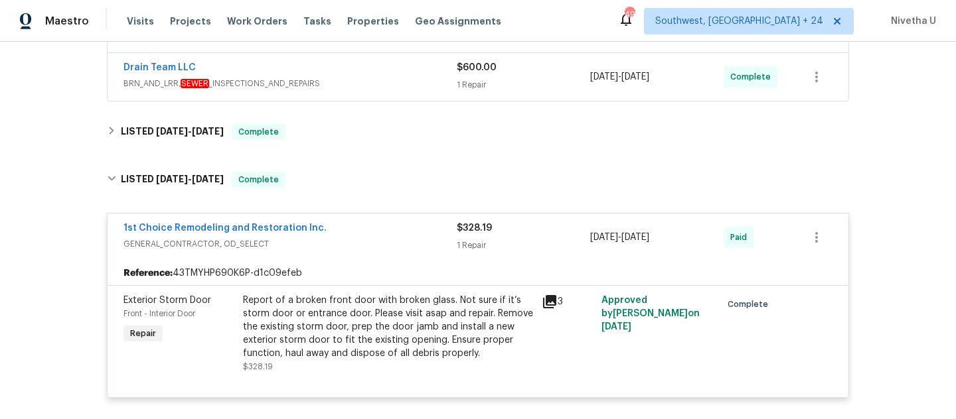
click at [303, 220] on div "1st Choice Remodeling and Restoration Inc. GENERAL_CONTRACTOR, OD_SELECT $328.1…" at bounding box center [478, 238] width 741 height 48
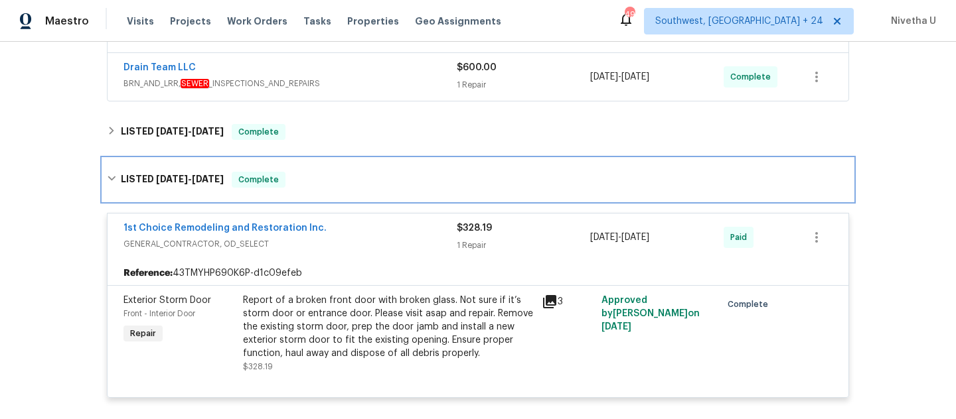
click at [304, 178] on div "LISTED [DATE] - [DATE] Complete" at bounding box center [478, 180] width 742 height 16
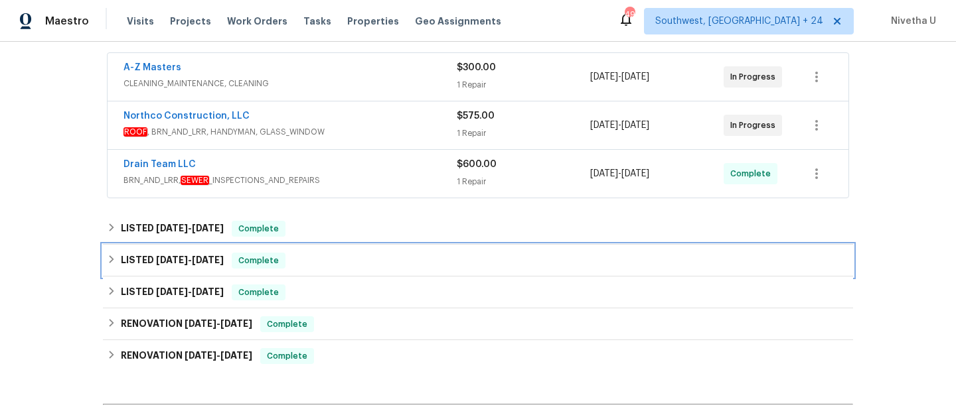
scroll to position [244, 0]
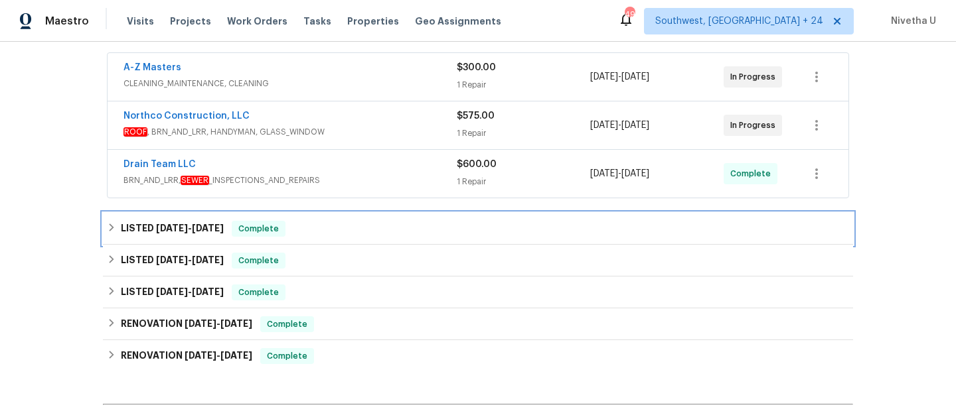
click at [302, 230] on div "LISTED [DATE] - [DATE] Complete" at bounding box center [478, 229] width 742 height 16
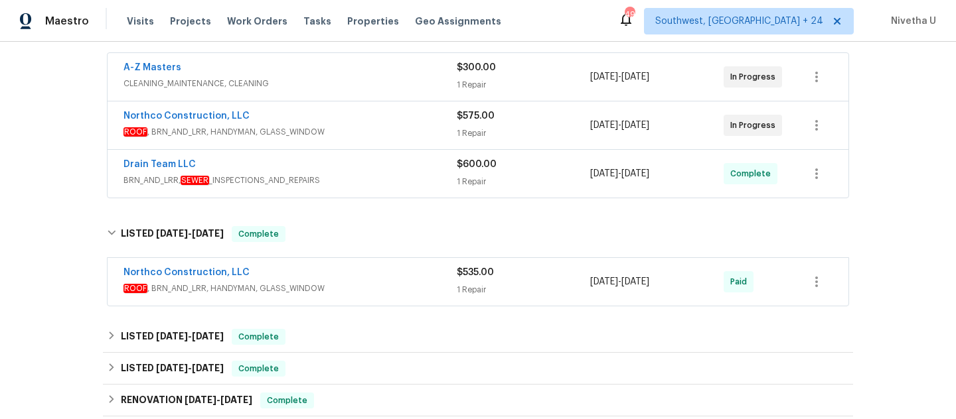
click at [344, 285] on span "ROOF , BRN_AND_LRR, HANDYMAN, GLASS_WINDOW" at bounding box center [289, 288] width 333 height 13
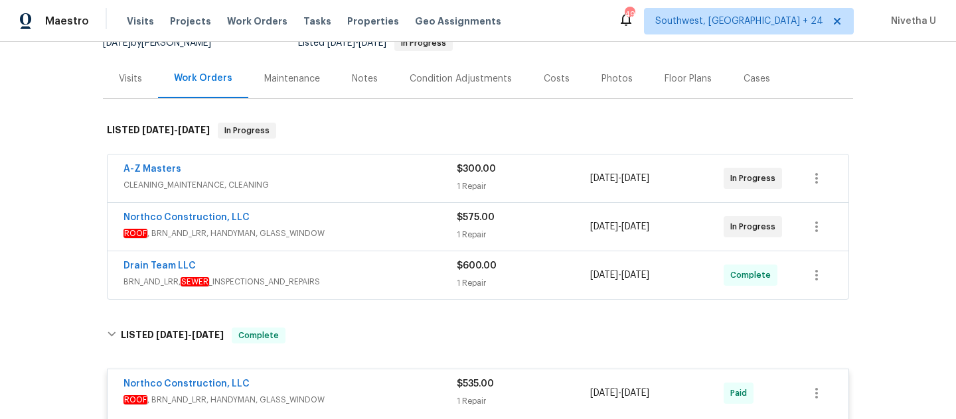
scroll to position [141, 0]
click at [368, 272] on div "Drain Team LLC" at bounding box center [289, 269] width 333 height 16
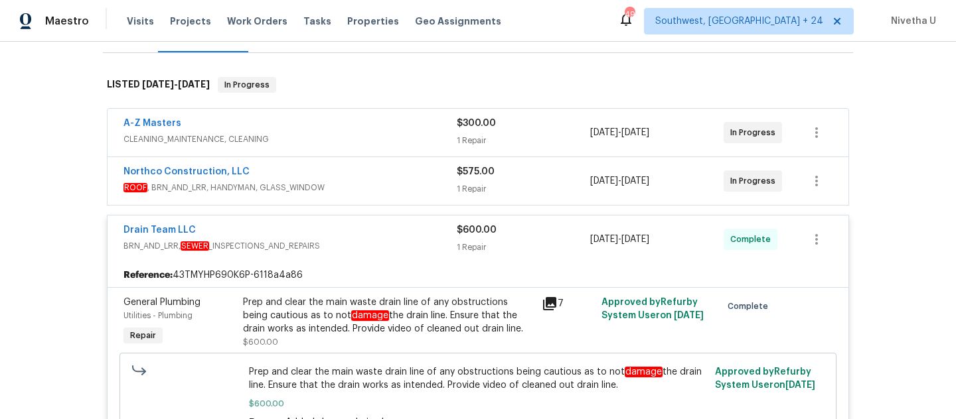
scroll to position [187, 0]
click at [375, 173] on div "Northco Construction, LLC" at bounding box center [289, 175] width 333 height 16
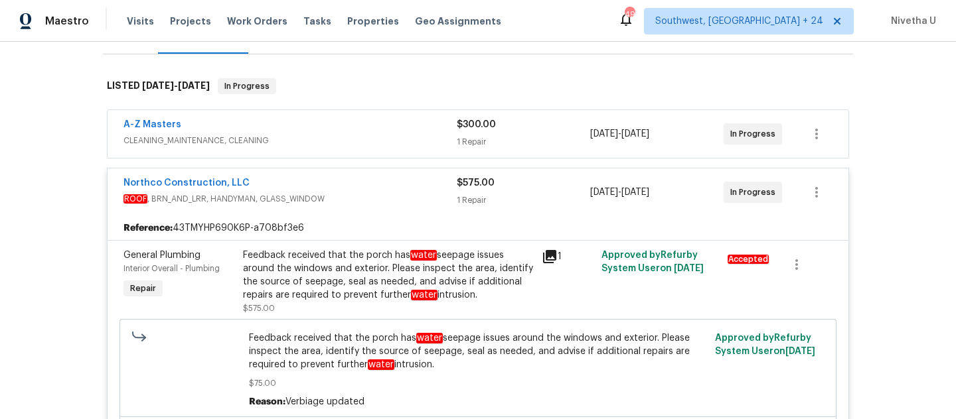
click at [372, 144] on span "CLEANING_MAINTENANCE, CLEANING" at bounding box center [289, 140] width 333 height 13
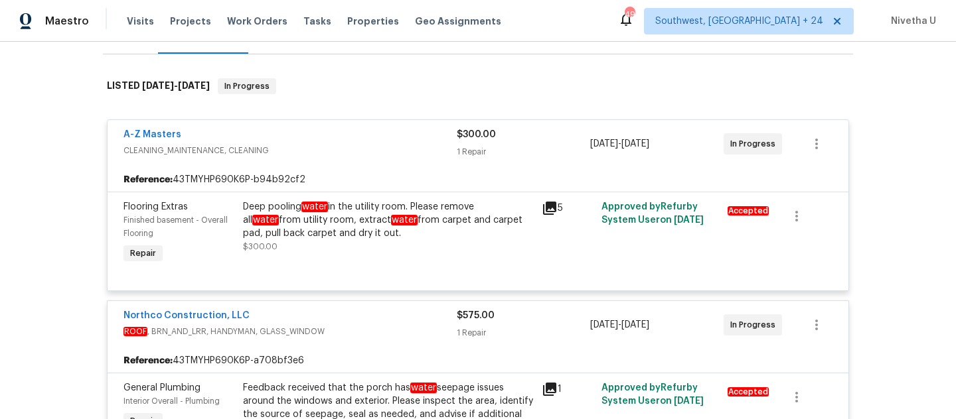
click at [371, 137] on div "A-Z Masters" at bounding box center [289, 136] width 333 height 16
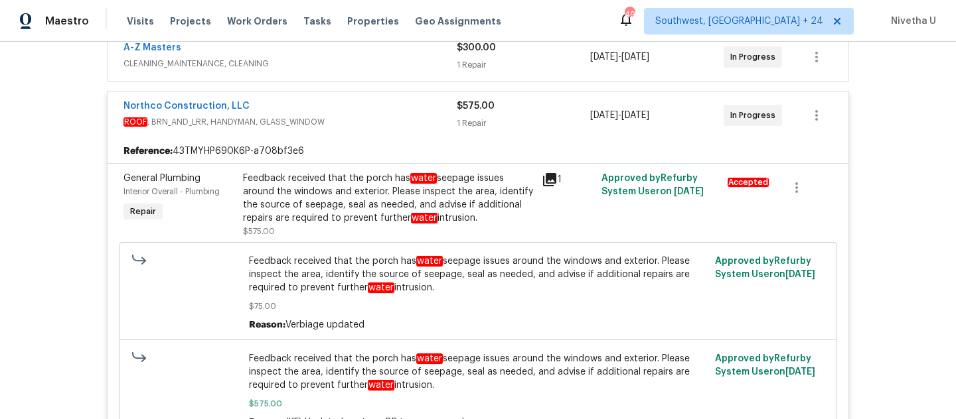
scroll to position [259, 0]
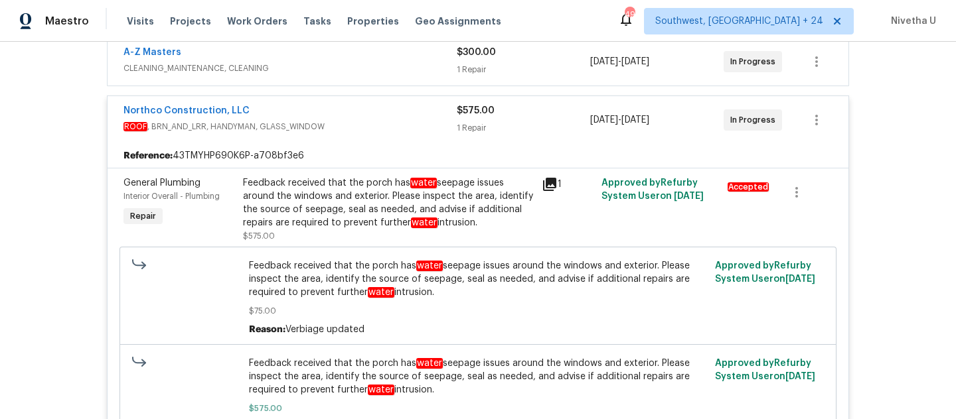
click at [358, 137] on div "Northco Construction, LLC ROOF , BRN_AND_LRR, HANDYMAN, GLASS_WINDOW $575.00 1 …" at bounding box center [478, 120] width 741 height 48
click at [356, 119] on div "Northco Construction, LLC" at bounding box center [289, 112] width 333 height 16
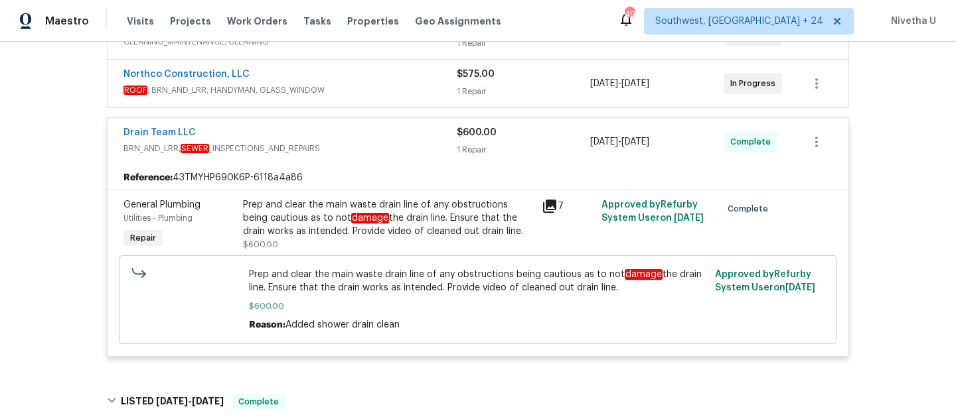
scroll to position [289, 0]
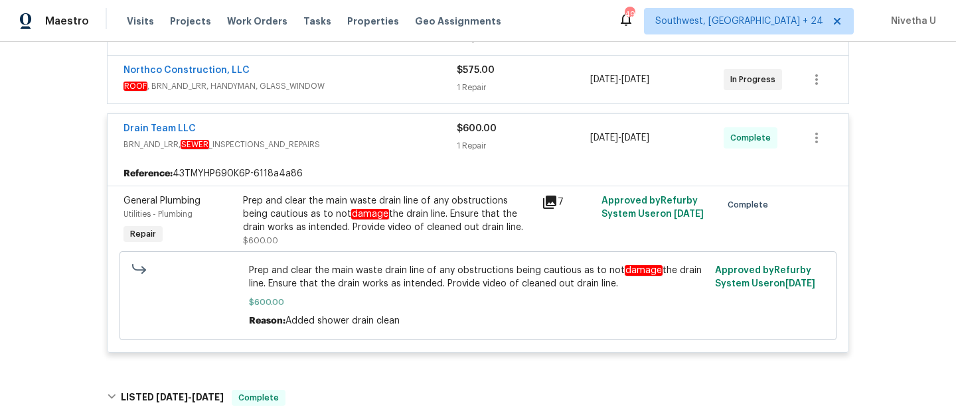
click at [370, 135] on div "Drain Team LLC" at bounding box center [289, 130] width 333 height 16
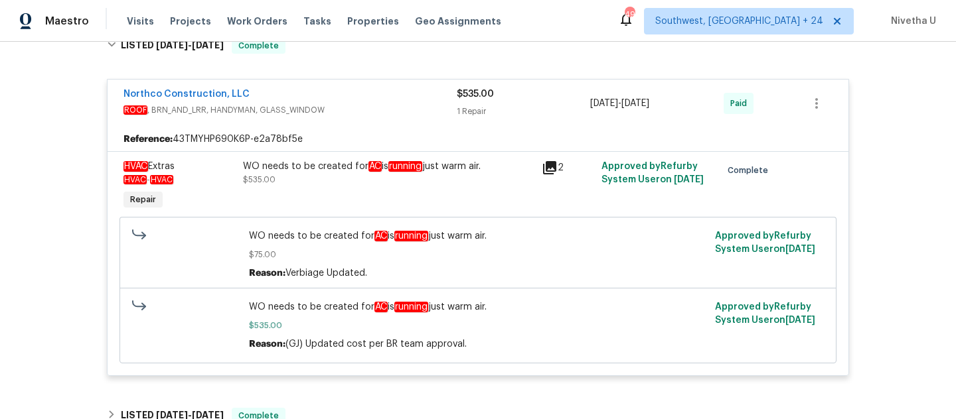
scroll to position [433, 0]
click at [410, 125] on div "Northco Construction, LLC ROOF , BRN_AND_LRR, HANDYMAN, GLASS_WINDOW $535.00 1 …" at bounding box center [478, 103] width 741 height 48
click at [396, 102] on div "Northco Construction, LLC" at bounding box center [289, 95] width 333 height 16
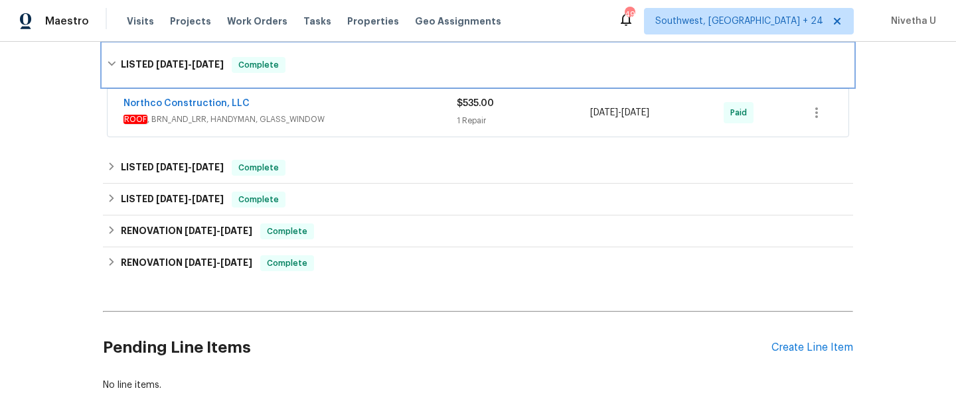
click at [374, 64] on div "LISTED [DATE] - [DATE] Complete" at bounding box center [478, 65] width 742 height 16
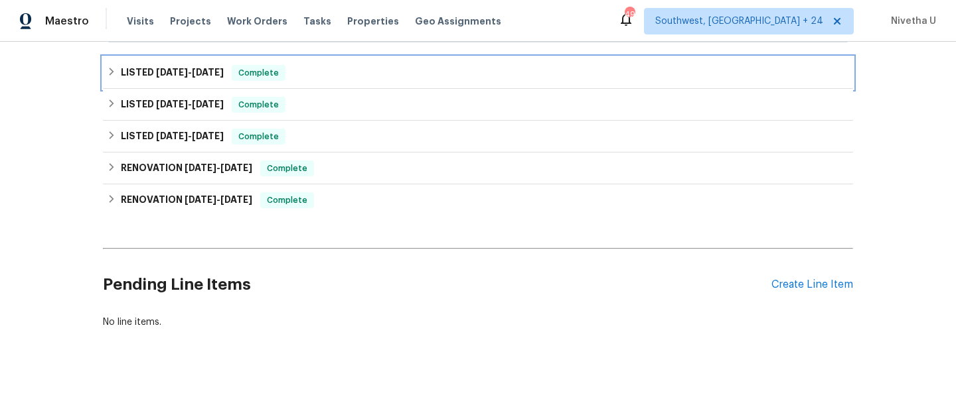
scroll to position [410, 0]
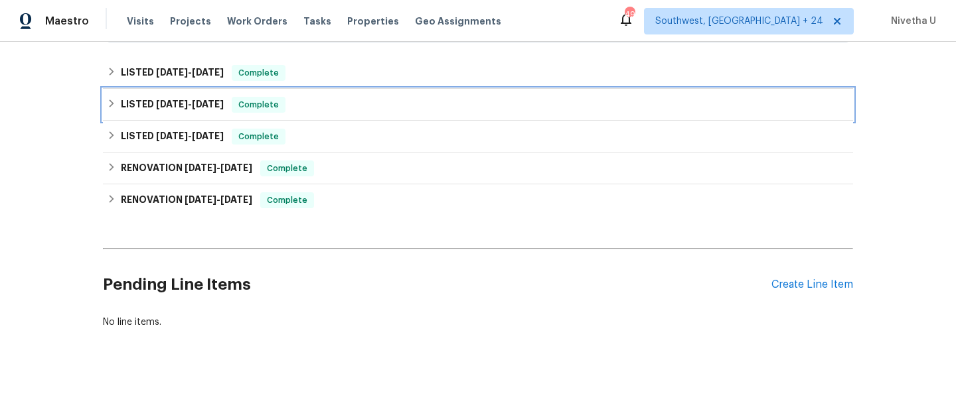
click at [351, 97] on div "LISTED [DATE] - [DATE] Complete" at bounding box center [478, 105] width 742 height 16
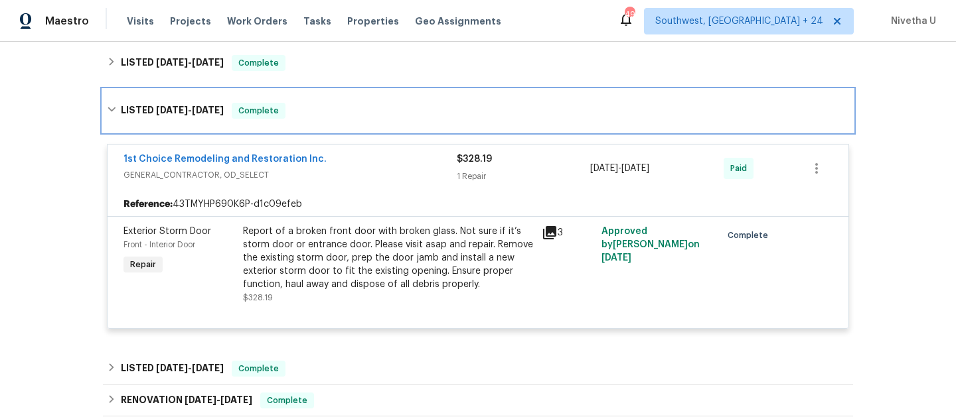
click at [353, 129] on div "LISTED [DATE] - [DATE] Complete" at bounding box center [478, 111] width 750 height 42
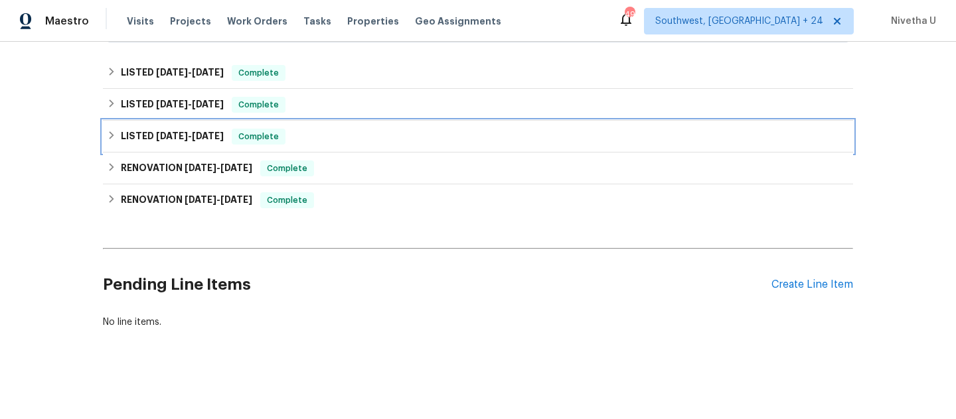
click at [350, 132] on div "LISTED [DATE] - [DATE] Complete" at bounding box center [478, 137] width 742 height 16
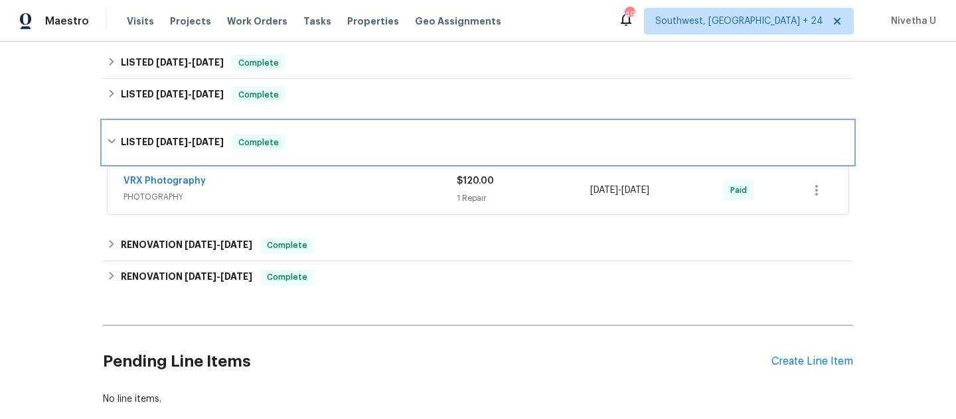
click at [350, 141] on div "LISTED [DATE] - [DATE] Complete" at bounding box center [478, 143] width 742 height 16
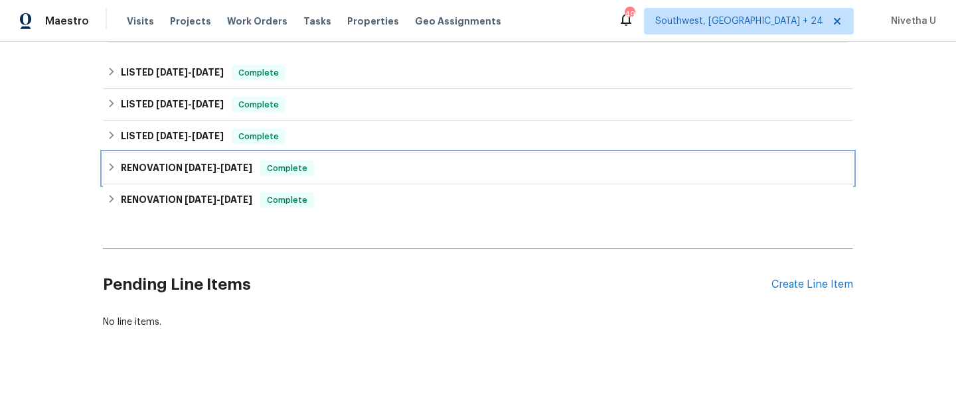
click at [350, 161] on div "RENOVATION [DATE] - [DATE] Complete" at bounding box center [478, 169] width 742 height 16
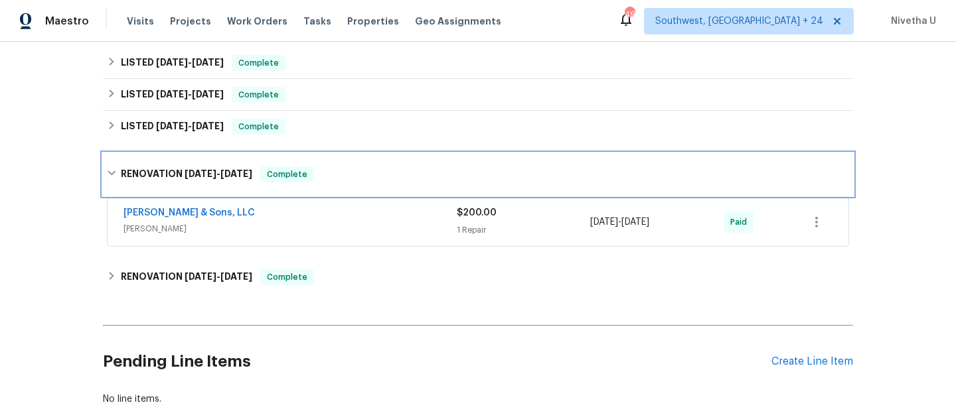
click at [340, 170] on div "RENOVATION [DATE] - [DATE] Complete" at bounding box center [478, 175] width 742 height 16
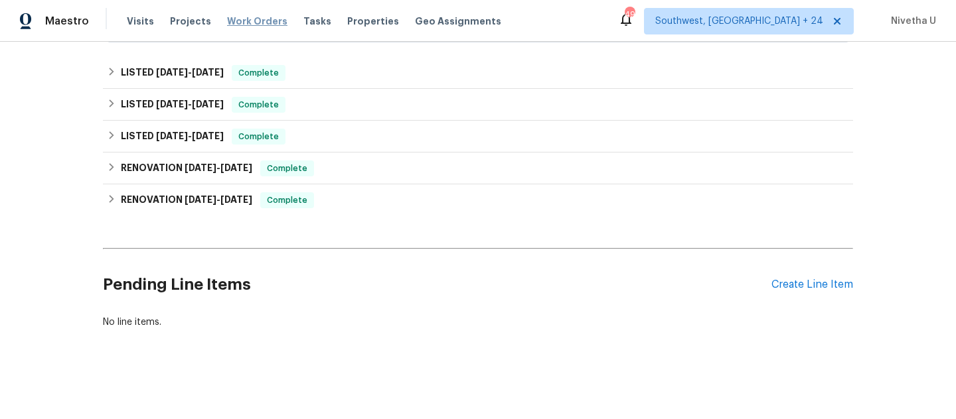
click at [238, 21] on span "Work Orders" at bounding box center [257, 21] width 60 height 13
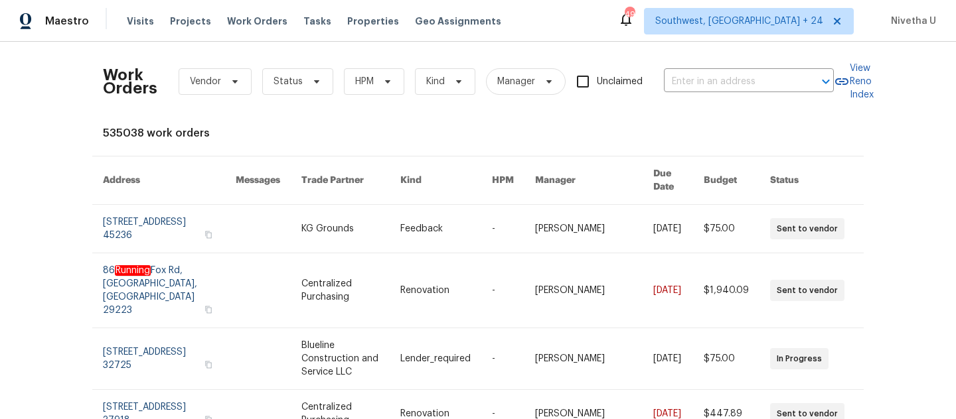
click at [738, 92] on div "Work Orders Vendor Status HPM Kind Manager Unclaimed ​" at bounding box center [468, 81] width 731 height 58
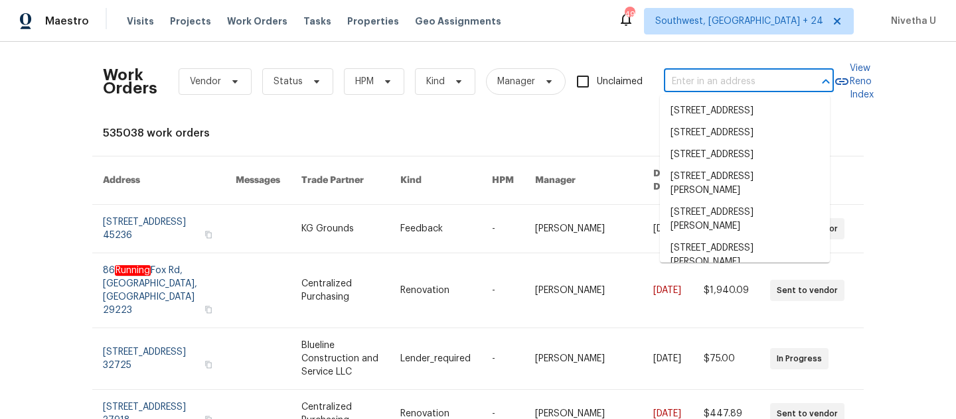
click at [736, 86] on input "text" at bounding box center [730, 82] width 133 height 21
paste input "[STREET_ADDRESS]"
type input "[STREET_ADDRESS]"
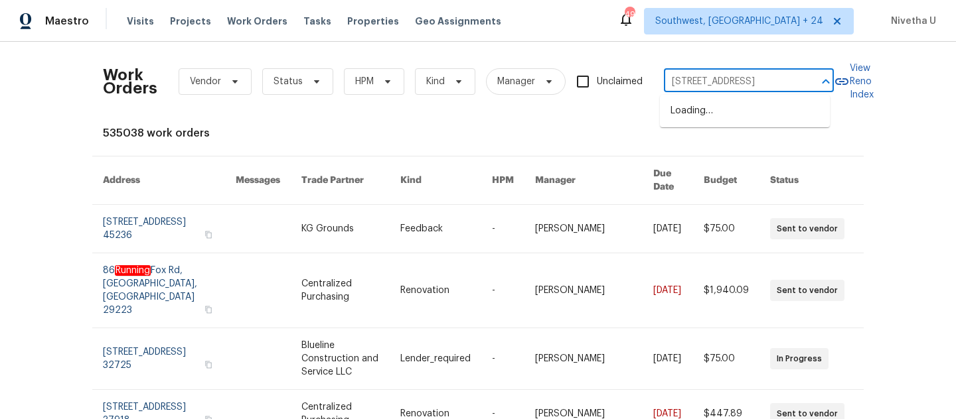
scroll to position [0, 44]
click at [726, 117] on li "[STREET_ADDRESS]" at bounding box center [745, 111] width 170 height 22
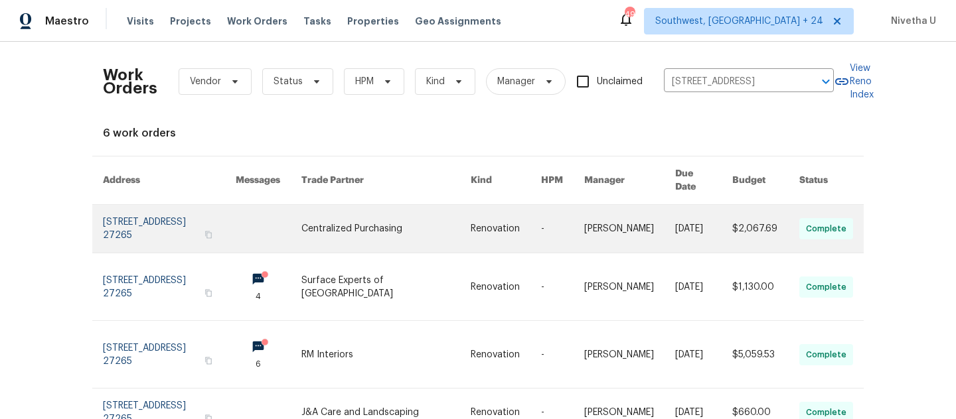
click at [134, 214] on link at bounding box center [169, 229] width 133 height 48
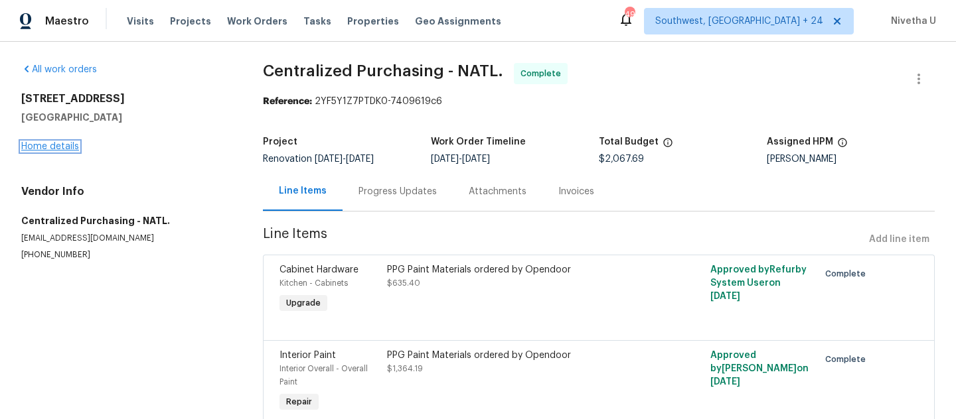
click at [39, 147] on link "Home details" at bounding box center [50, 146] width 58 height 9
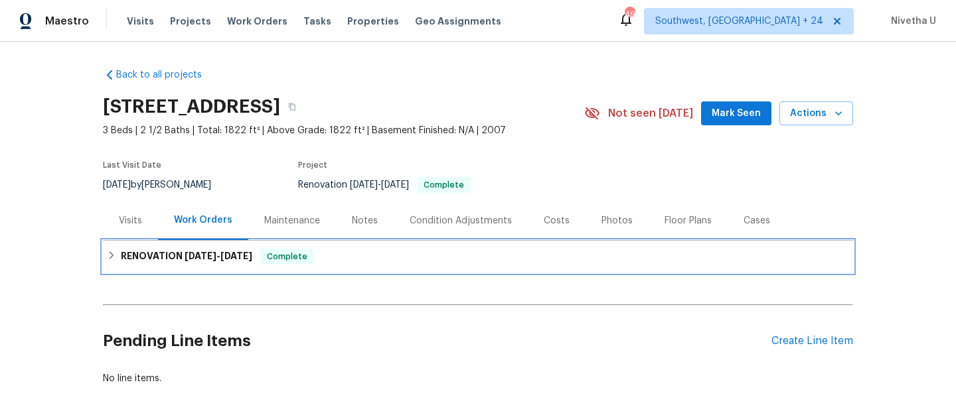
click at [334, 267] on div "RENOVATION [DATE] - [DATE] Complete" at bounding box center [478, 257] width 750 height 32
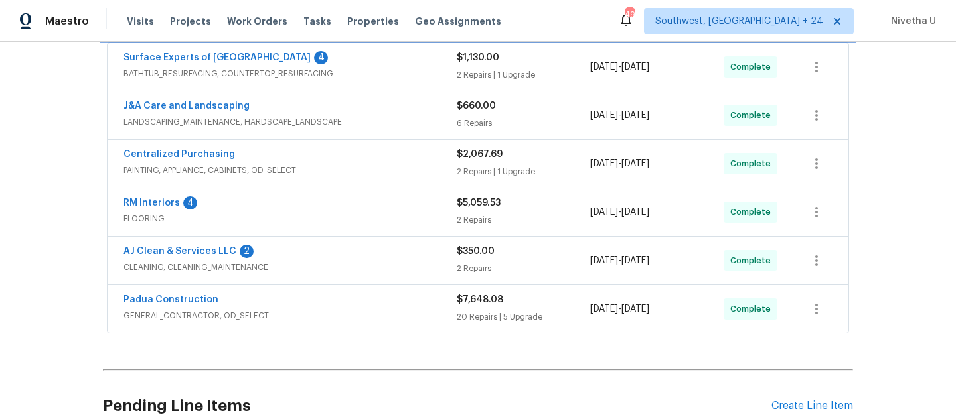
scroll to position [254, 0]
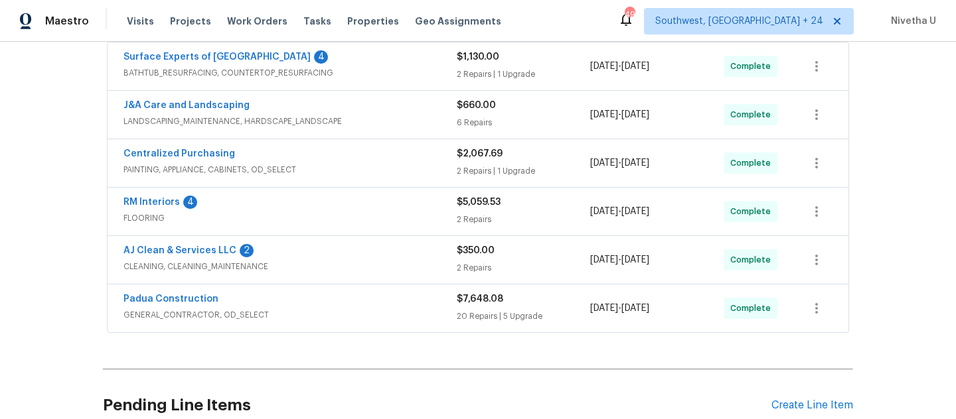
click at [338, 305] on div "Padua Construction" at bounding box center [289, 301] width 333 height 16
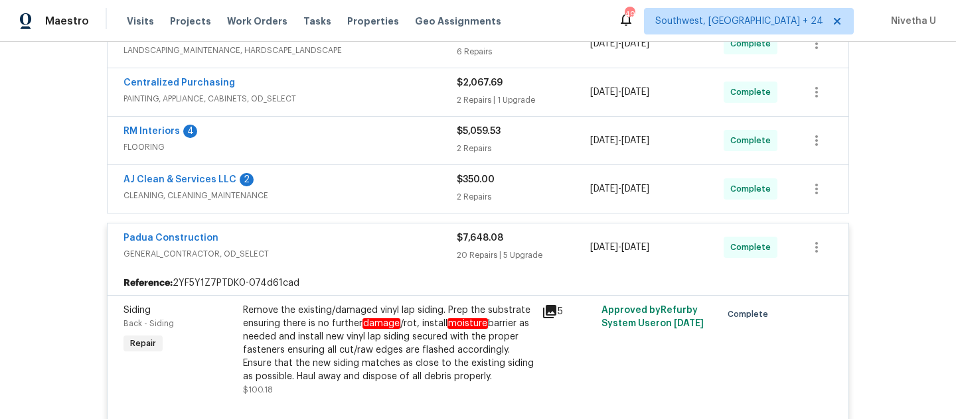
scroll to position [322, 0]
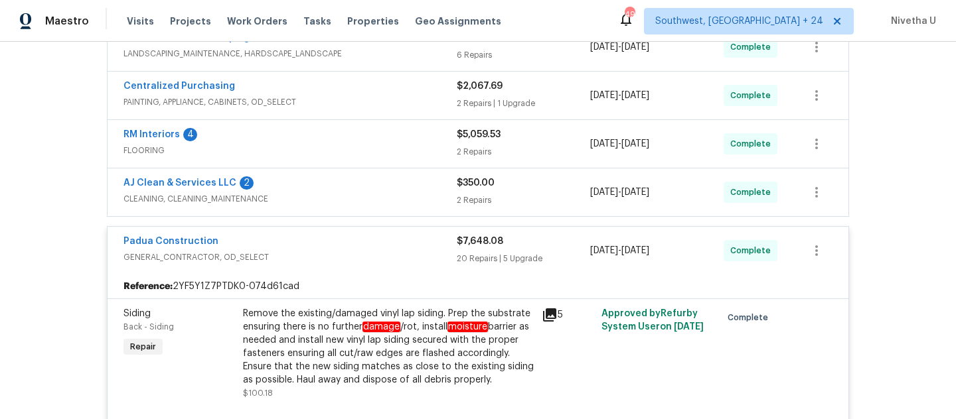
click at [317, 242] on div "Padua Construction" at bounding box center [289, 243] width 333 height 16
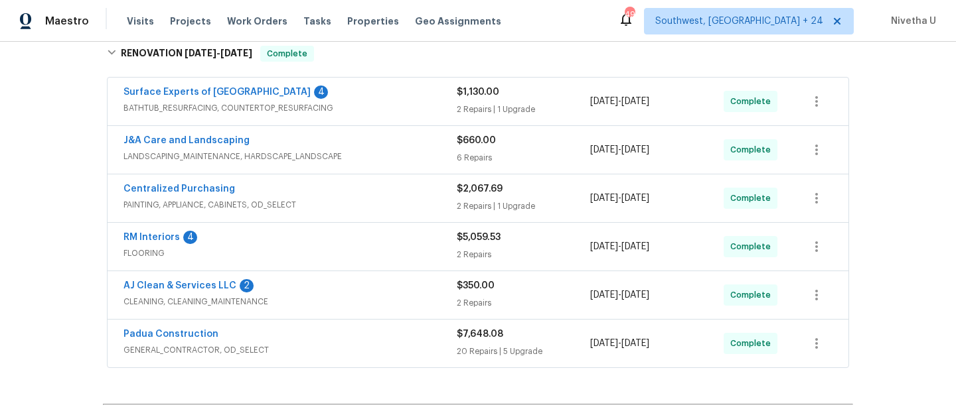
scroll to position [170, 0]
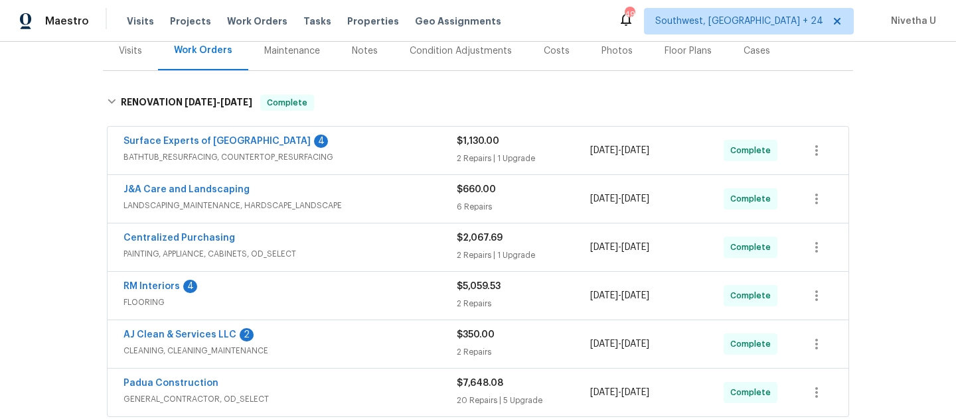
click at [354, 150] on div "Surface Experts of [GEOGRAPHIC_DATA] 4" at bounding box center [289, 143] width 333 height 16
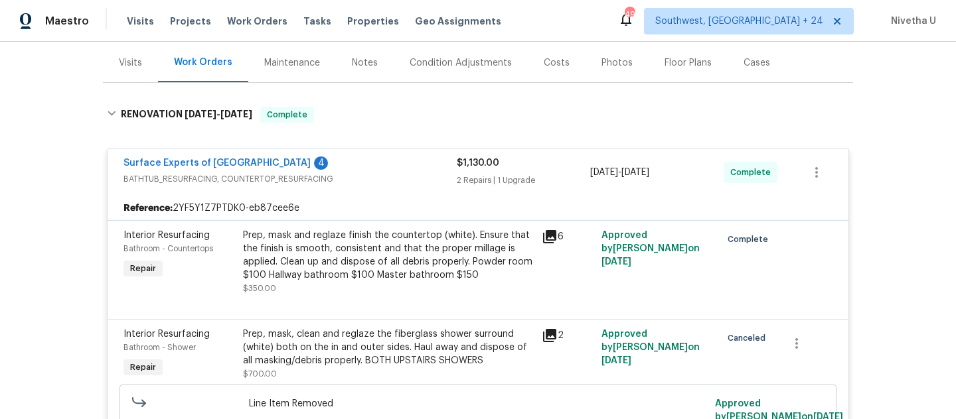
scroll to position [151, 0]
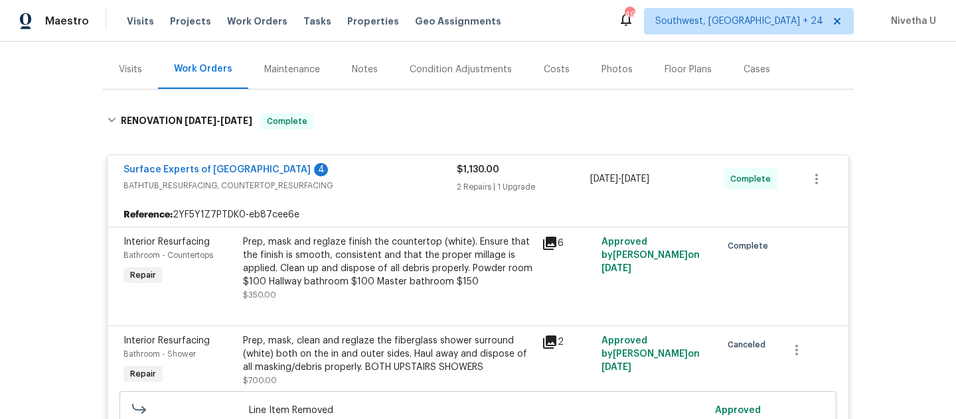
click at [362, 176] on div "Surface Experts of [GEOGRAPHIC_DATA] 4" at bounding box center [289, 171] width 333 height 16
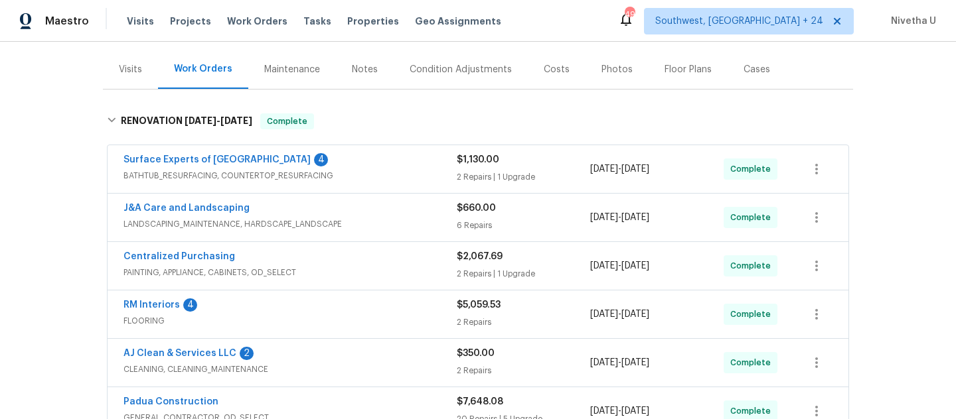
click at [360, 228] on span "LANDSCAPING_MAINTENANCE, HARDSCAPE_LANDSCAPE" at bounding box center [289, 224] width 333 height 13
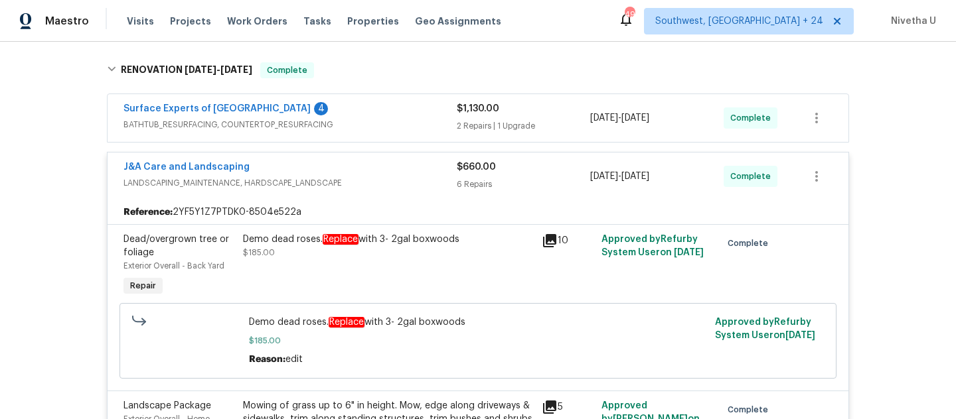
scroll to position [204, 0]
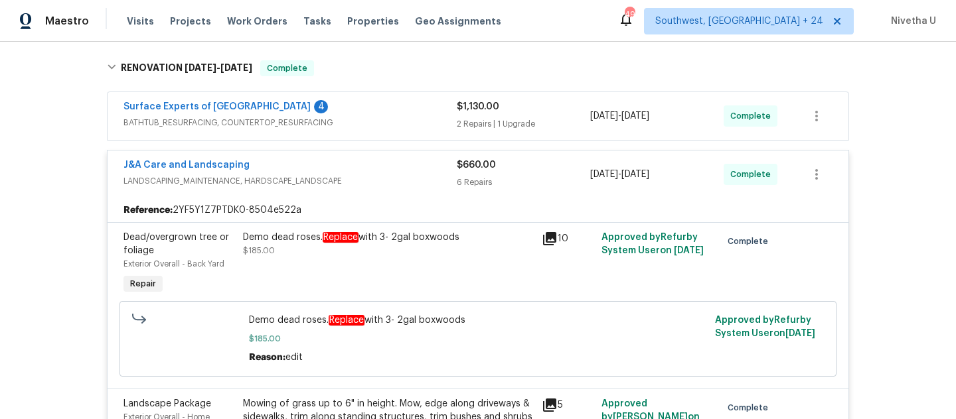
click at [356, 165] on div "J&A Care and Landscaping" at bounding box center [289, 167] width 333 height 16
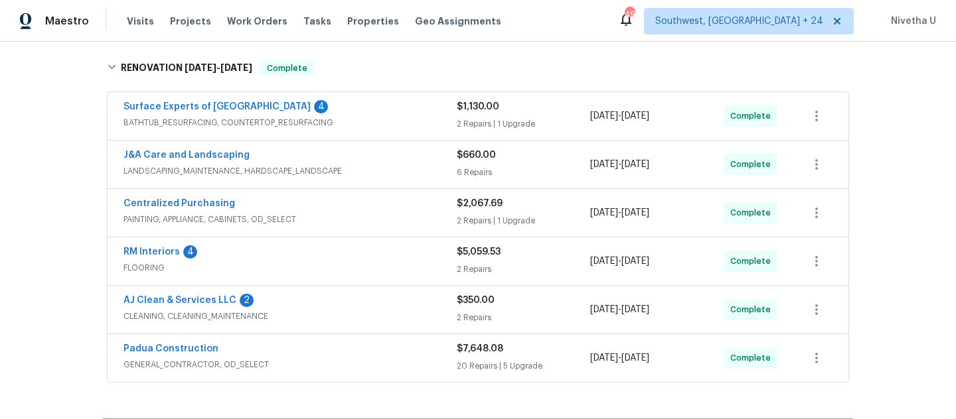
click at [362, 213] on span "PAINTING, APPLIANCE, CABINETS, OD_SELECT" at bounding box center [289, 219] width 333 height 13
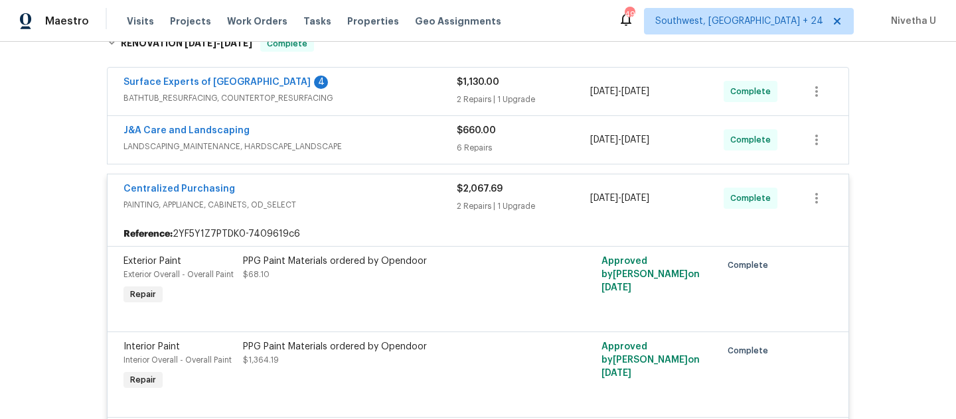
scroll to position [226, 0]
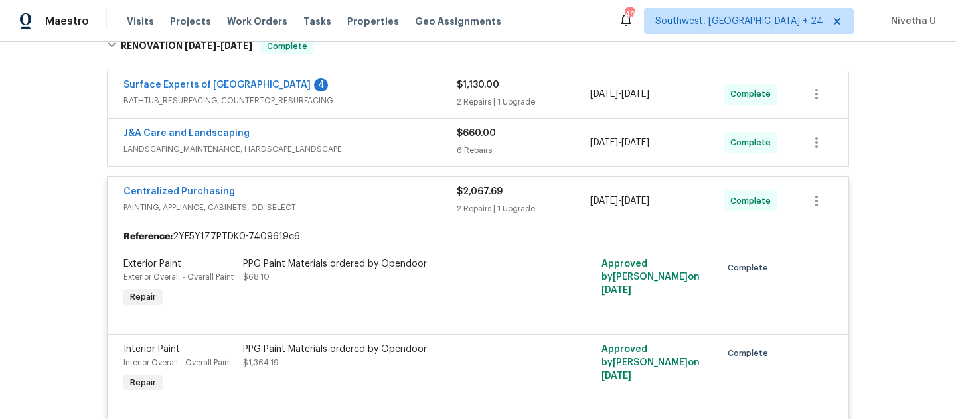
click at [364, 206] on span "PAINTING, APPLIANCE, CABINETS, OD_SELECT" at bounding box center [289, 207] width 333 height 13
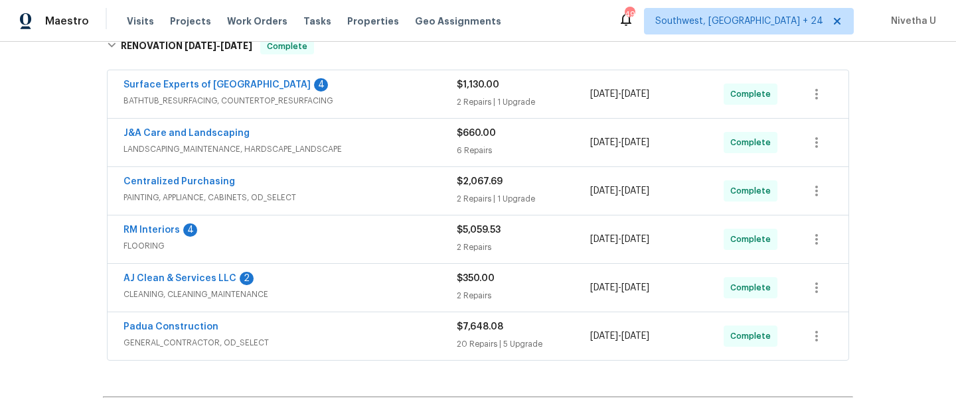
click at [358, 232] on div "RM Interiors 4" at bounding box center [289, 232] width 333 height 16
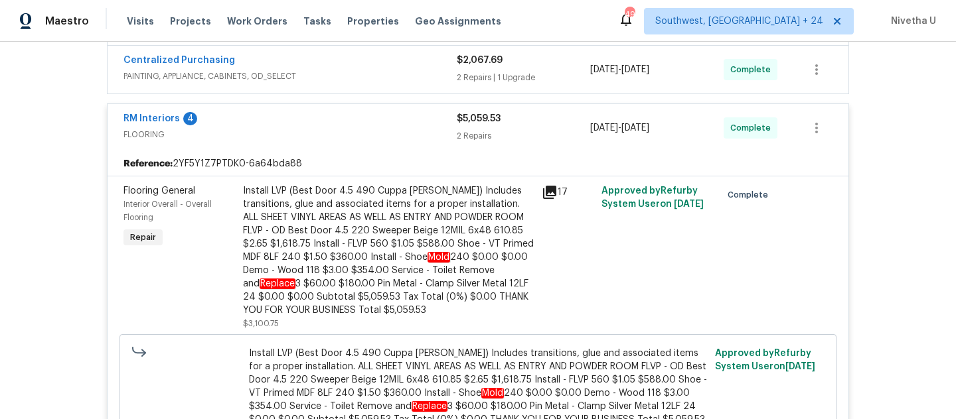
scroll to position [346, 0]
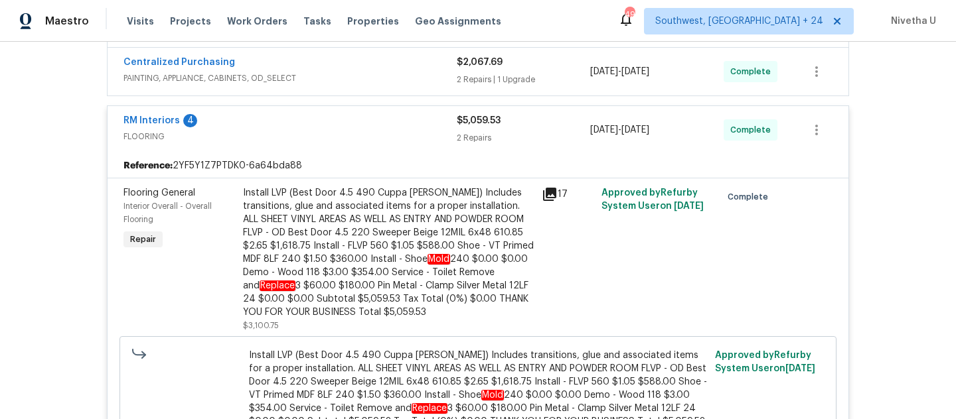
click at [360, 131] on span "FLOORING" at bounding box center [289, 136] width 333 height 13
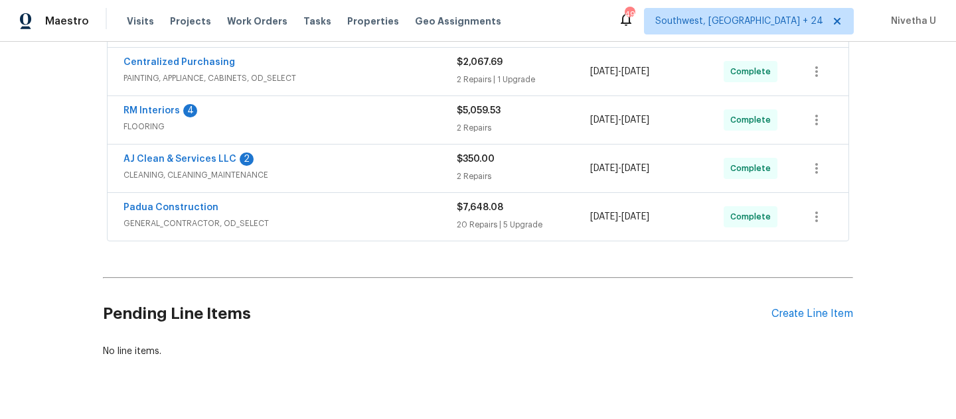
click at [359, 163] on div "AJ Clean & Services LLC 2" at bounding box center [289, 161] width 333 height 16
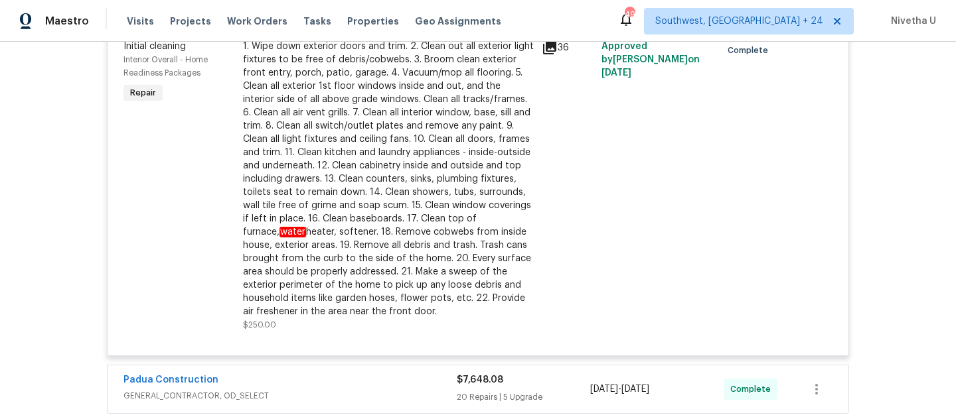
scroll to position [366, 0]
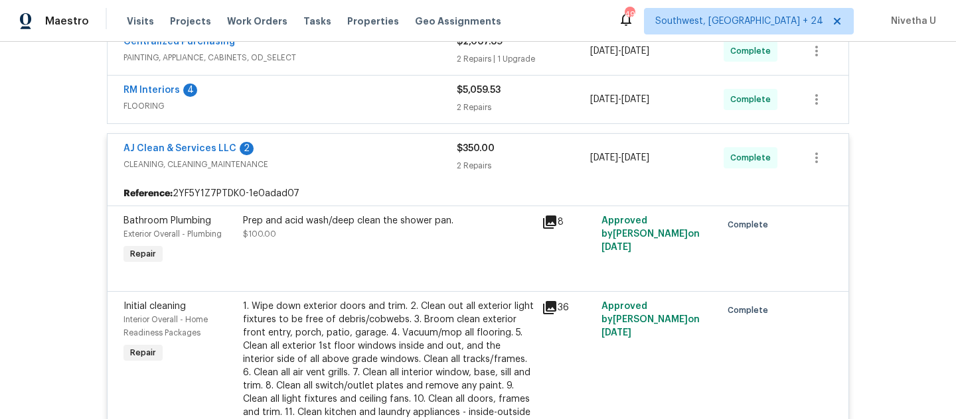
click at [360, 161] on span "CLEANING, CLEANING_MAINTENANCE" at bounding box center [289, 164] width 333 height 13
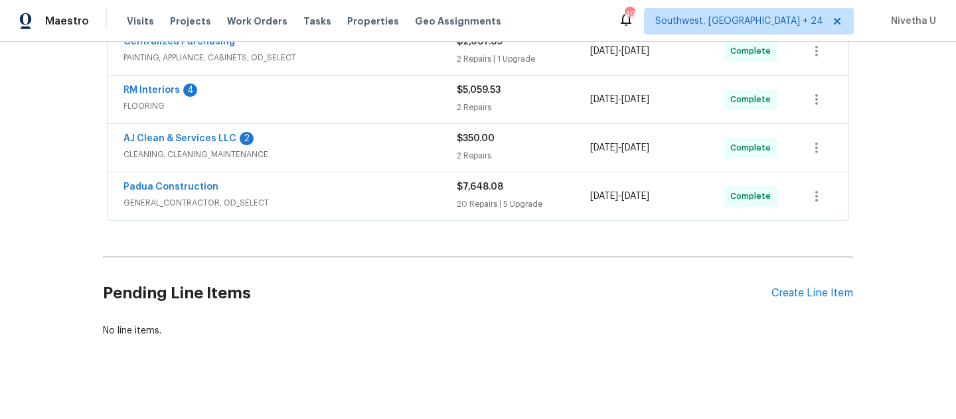
click at [358, 194] on div "Padua Construction" at bounding box center [289, 189] width 333 height 16
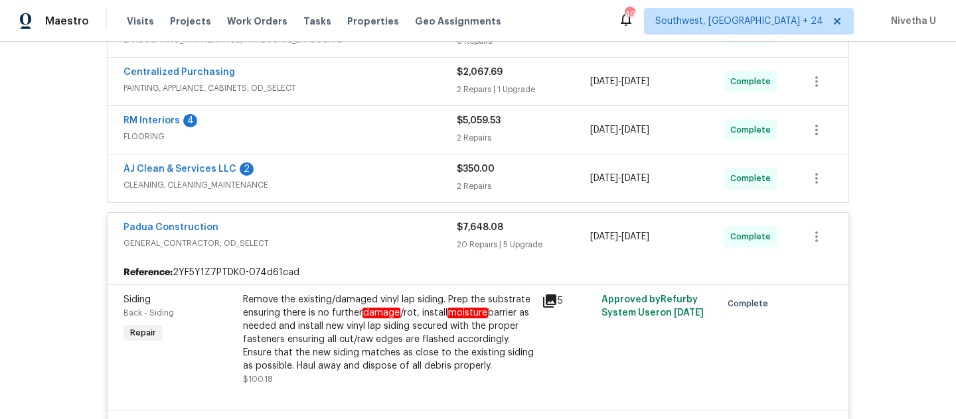
scroll to position [335, 0]
click at [379, 250] on span "GENERAL_CONTRACTOR, OD_SELECT" at bounding box center [289, 244] width 333 height 13
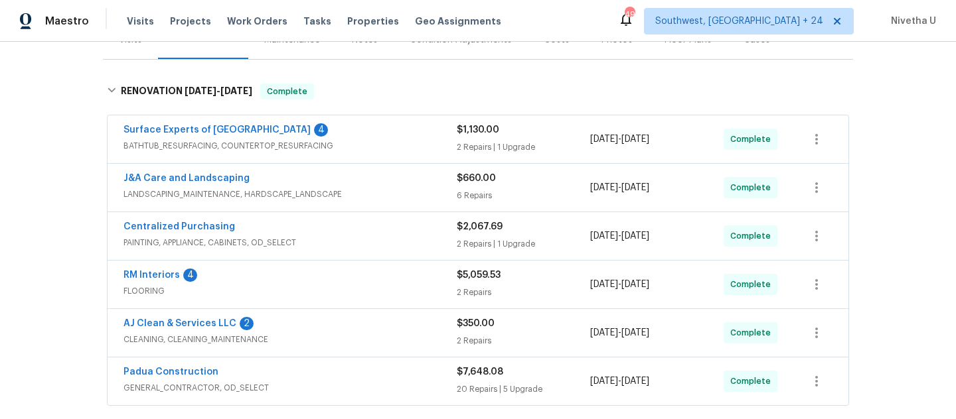
scroll to position [189, 0]
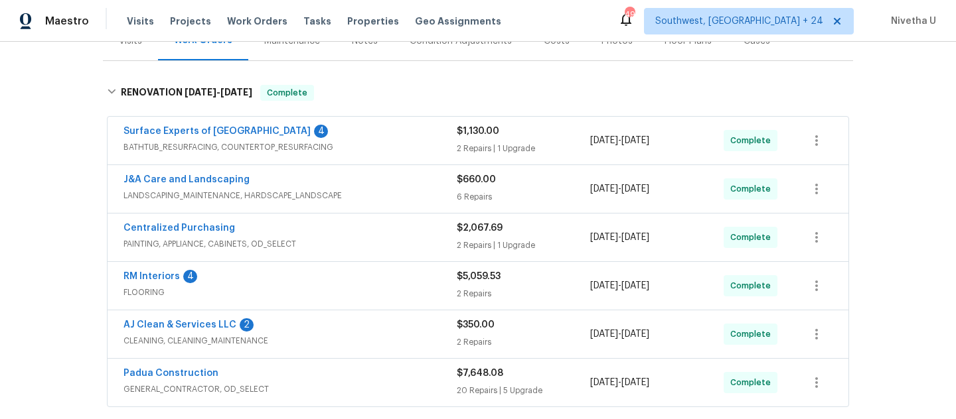
click at [412, 333] on div "AJ Clean & Services LLC 2" at bounding box center [289, 327] width 333 height 16
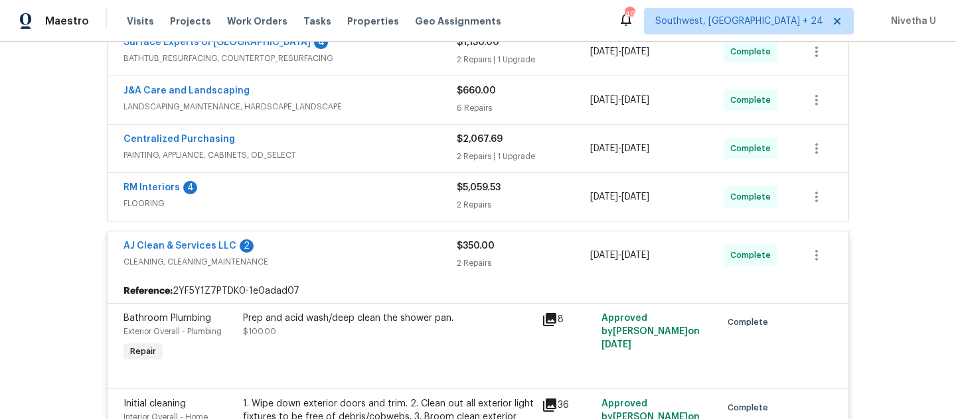
scroll to position [269, 0]
click at [379, 257] on span "CLEANING, CLEANING_MAINTENANCE" at bounding box center [289, 261] width 333 height 13
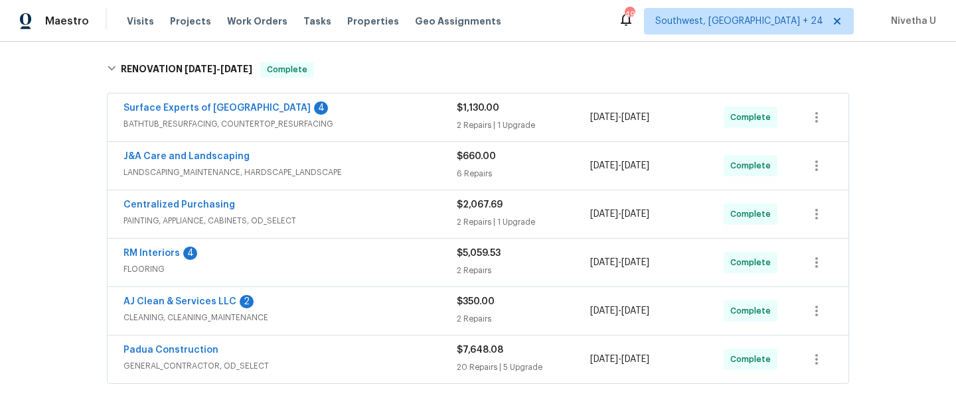
scroll to position [192, 0]
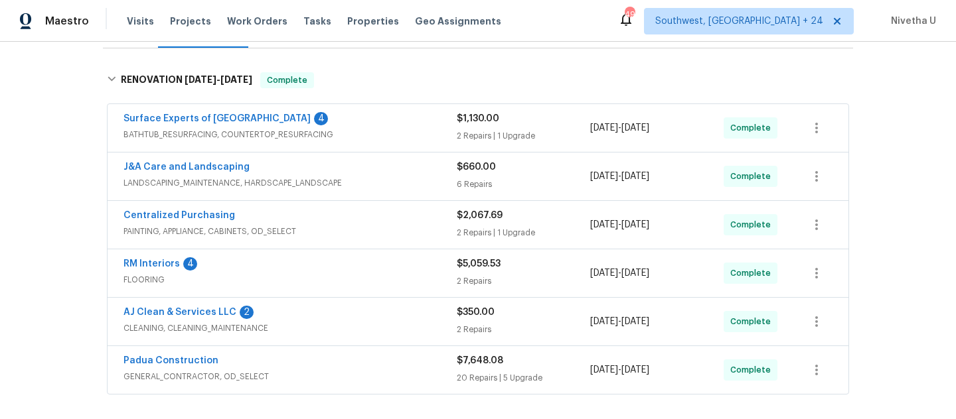
click at [370, 227] on span "PAINTING, APPLIANCE, CABINETS, OD_SELECT" at bounding box center [289, 231] width 333 height 13
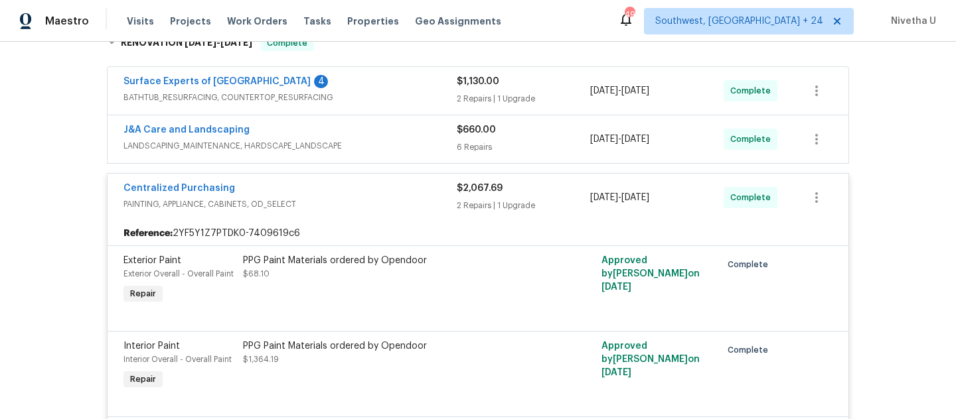
scroll to position [232, 0]
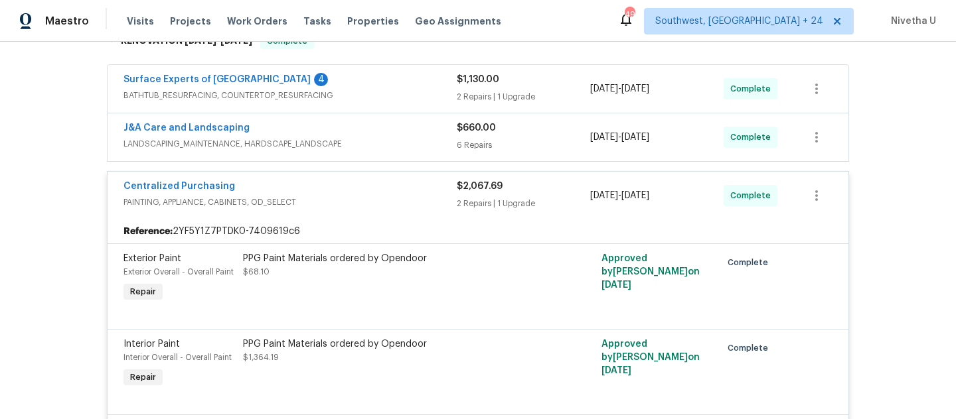
click at [372, 224] on div "Reference: 2YF5Y1Z7PTDK0-7409619c6" at bounding box center [478, 232] width 741 height 24
click at [363, 196] on span "PAINTING, APPLIANCE, CABINETS, OD_SELECT" at bounding box center [289, 202] width 333 height 13
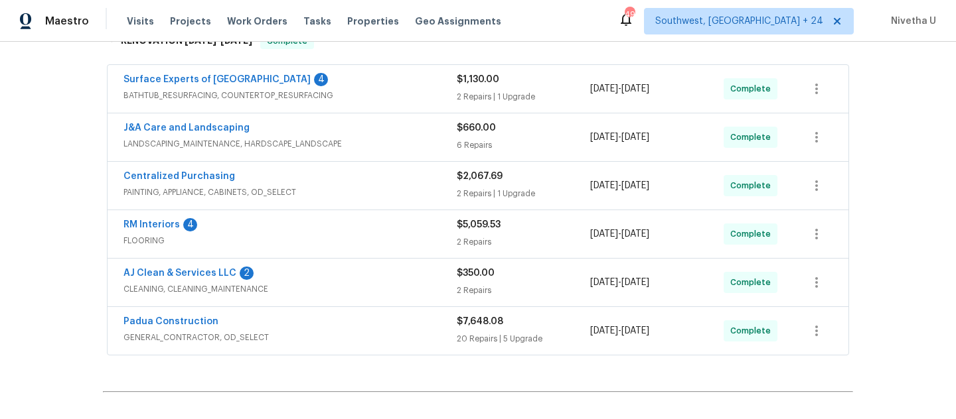
click at [373, 144] on span "LANDSCAPING_MAINTENANCE, HARDSCAPE_LANDSCAPE" at bounding box center [289, 143] width 333 height 13
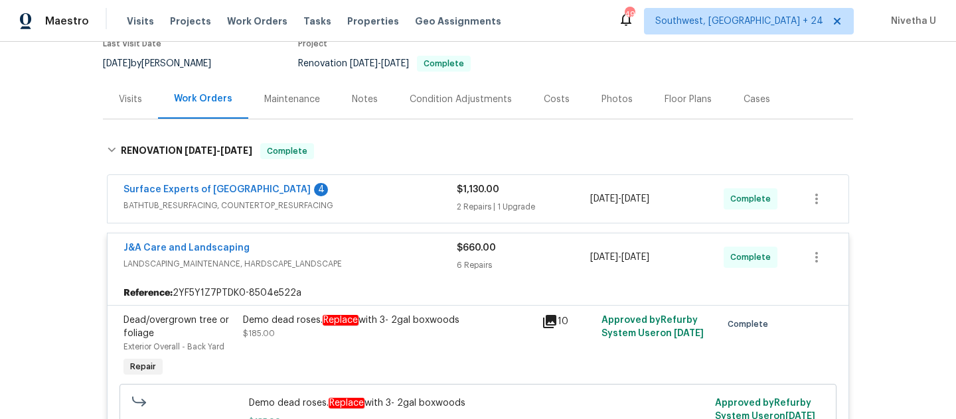
scroll to position [83, 0]
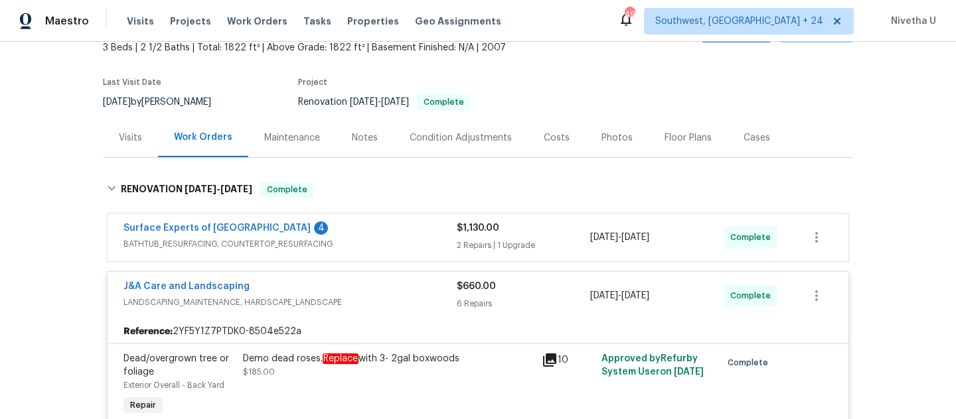
click at [368, 291] on div "J&A Care and Landscaping" at bounding box center [289, 288] width 333 height 16
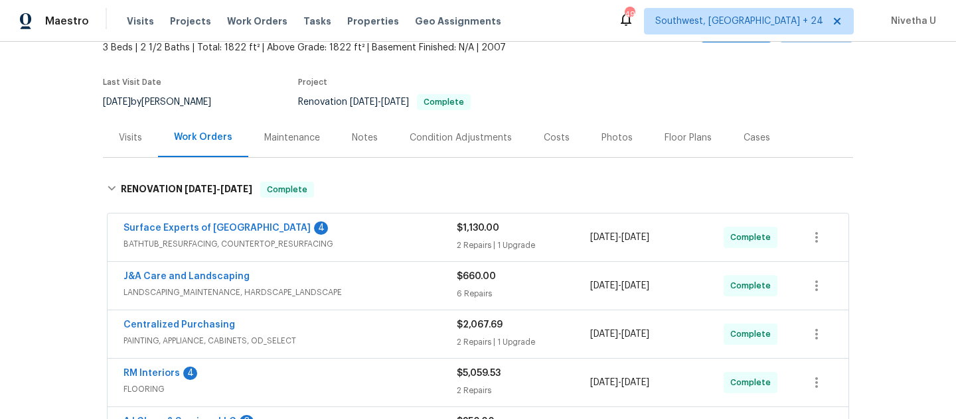
click at [368, 240] on span "BATHTUB_RESURFACING, COUNTERTOP_RESURFACING" at bounding box center [289, 244] width 333 height 13
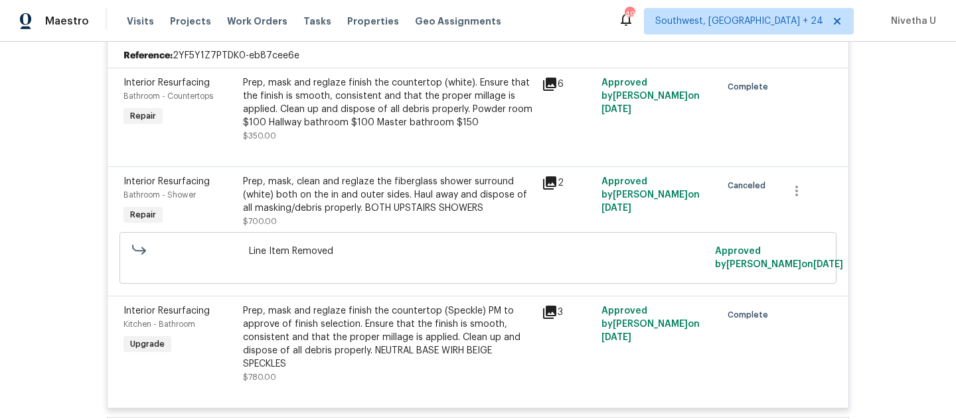
scroll to position [228, 0]
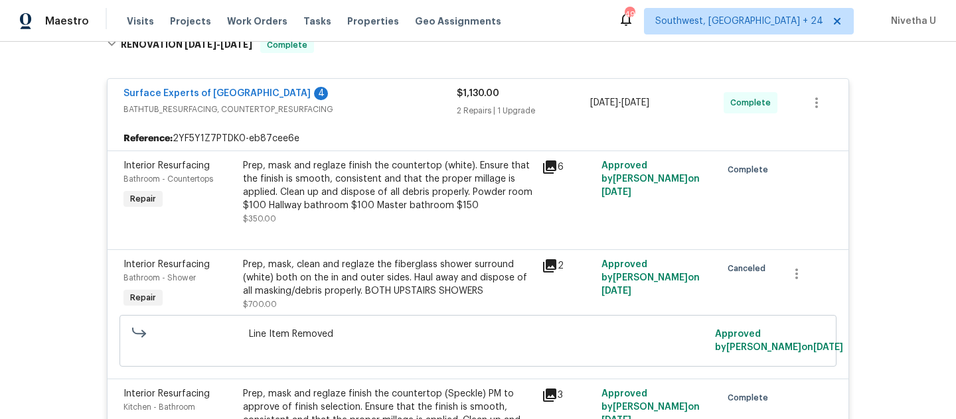
click at [372, 112] on span "BATHTUB_RESURFACING, COUNTERTOP_RESURFACING" at bounding box center [289, 109] width 333 height 13
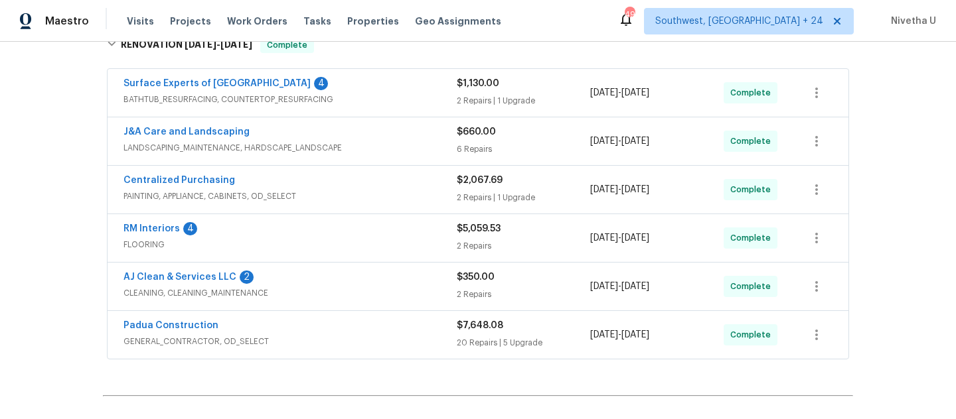
scroll to position [122, 0]
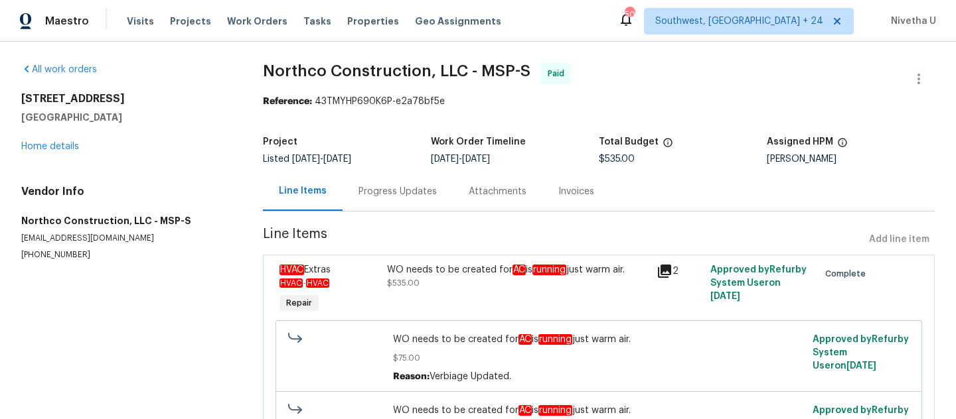
click at [366, 199] on div "Progress Updates" at bounding box center [397, 191] width 110 height 39
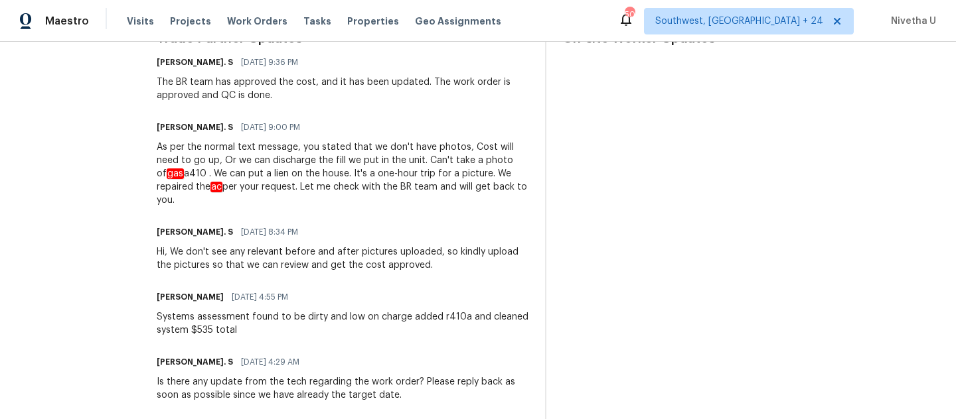
scroll to position [459, 0]
